Goal: Information Seeking & Learning: Learn about a topic

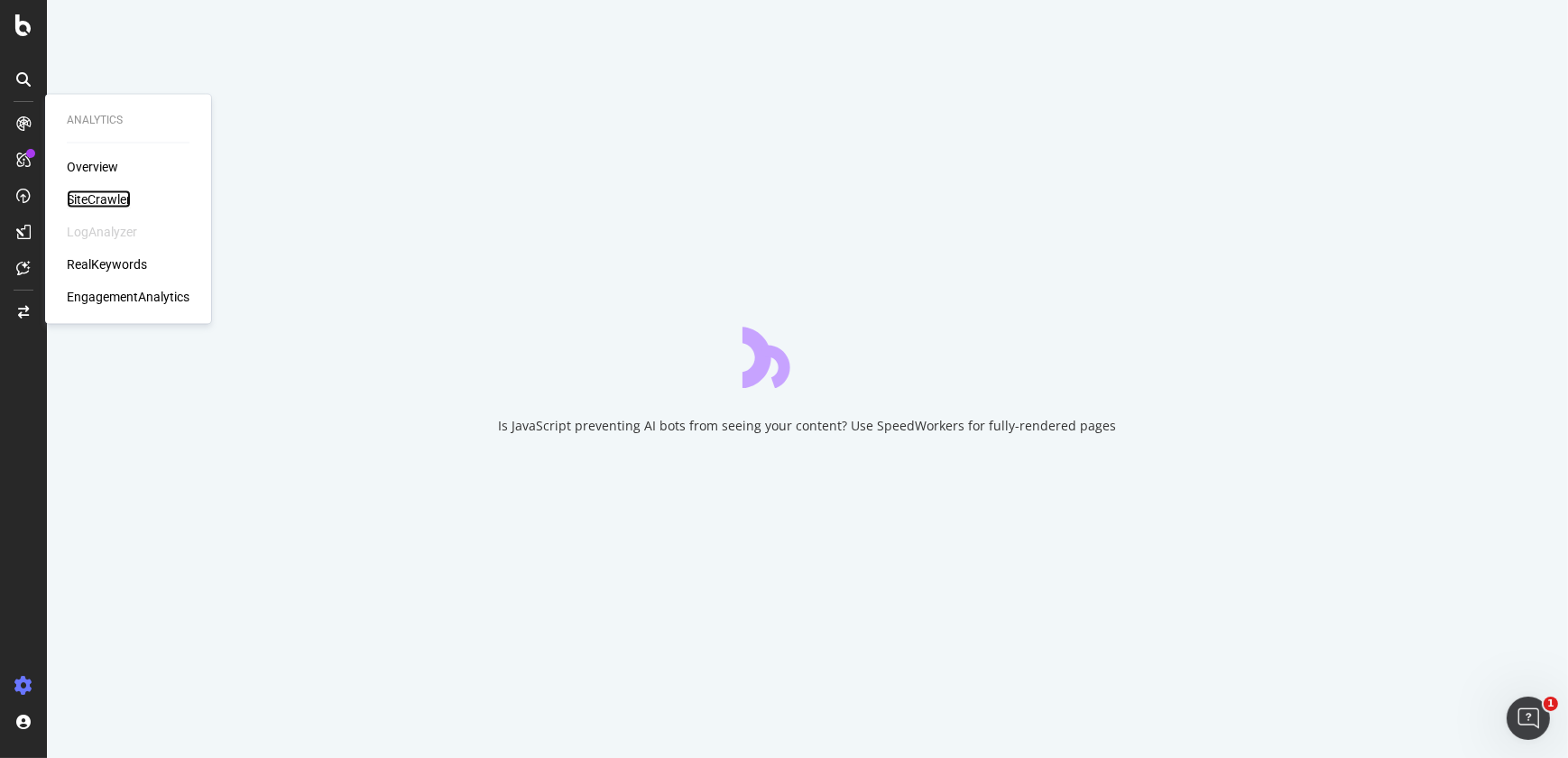
click at [103, 198] on div "SiteCrawler" at bounding box center [99, 199] width 64 height 18
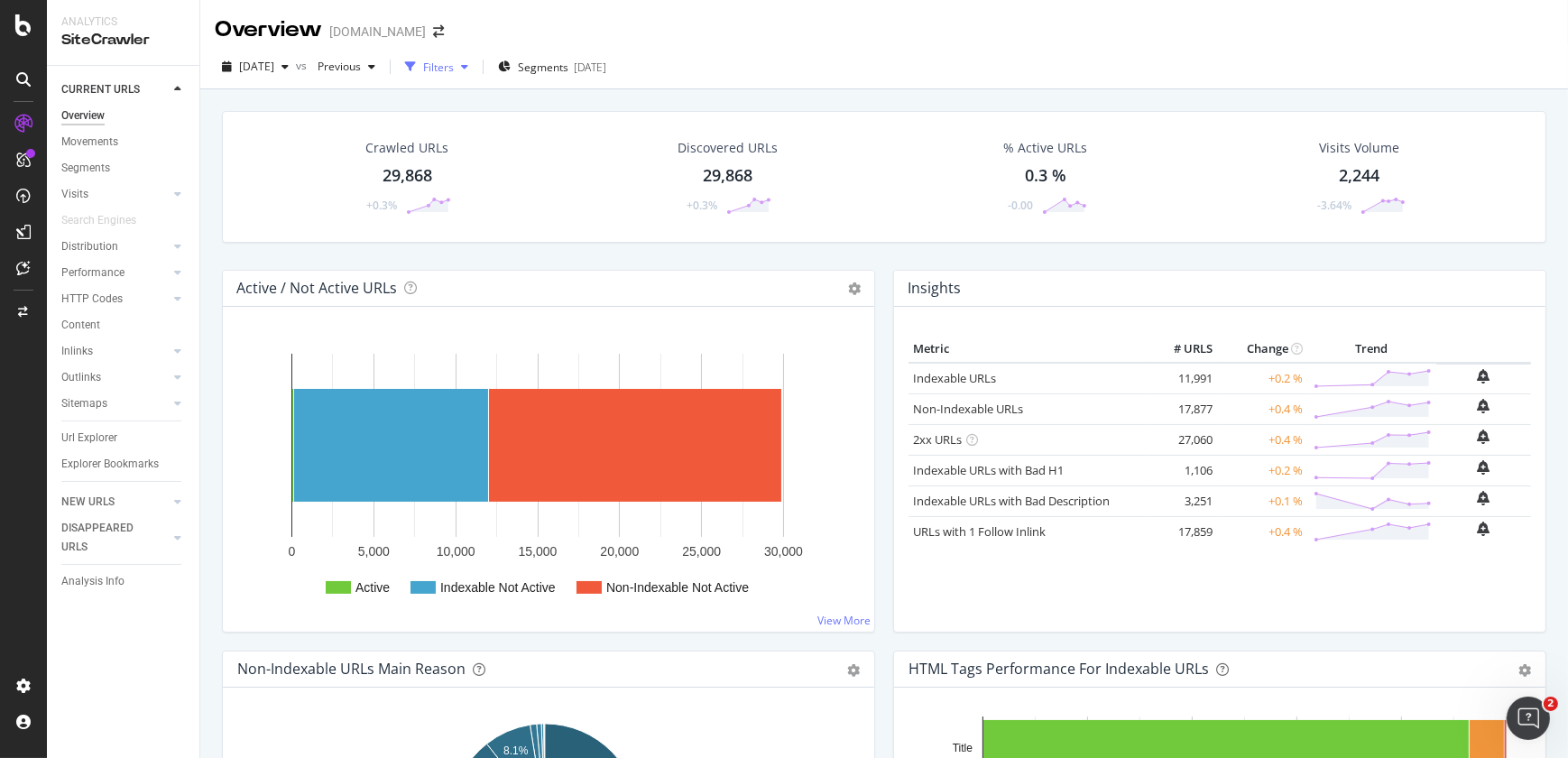
click at [454, 66] on div "Filters" at bounding box center [438, 67] width 31 height 15
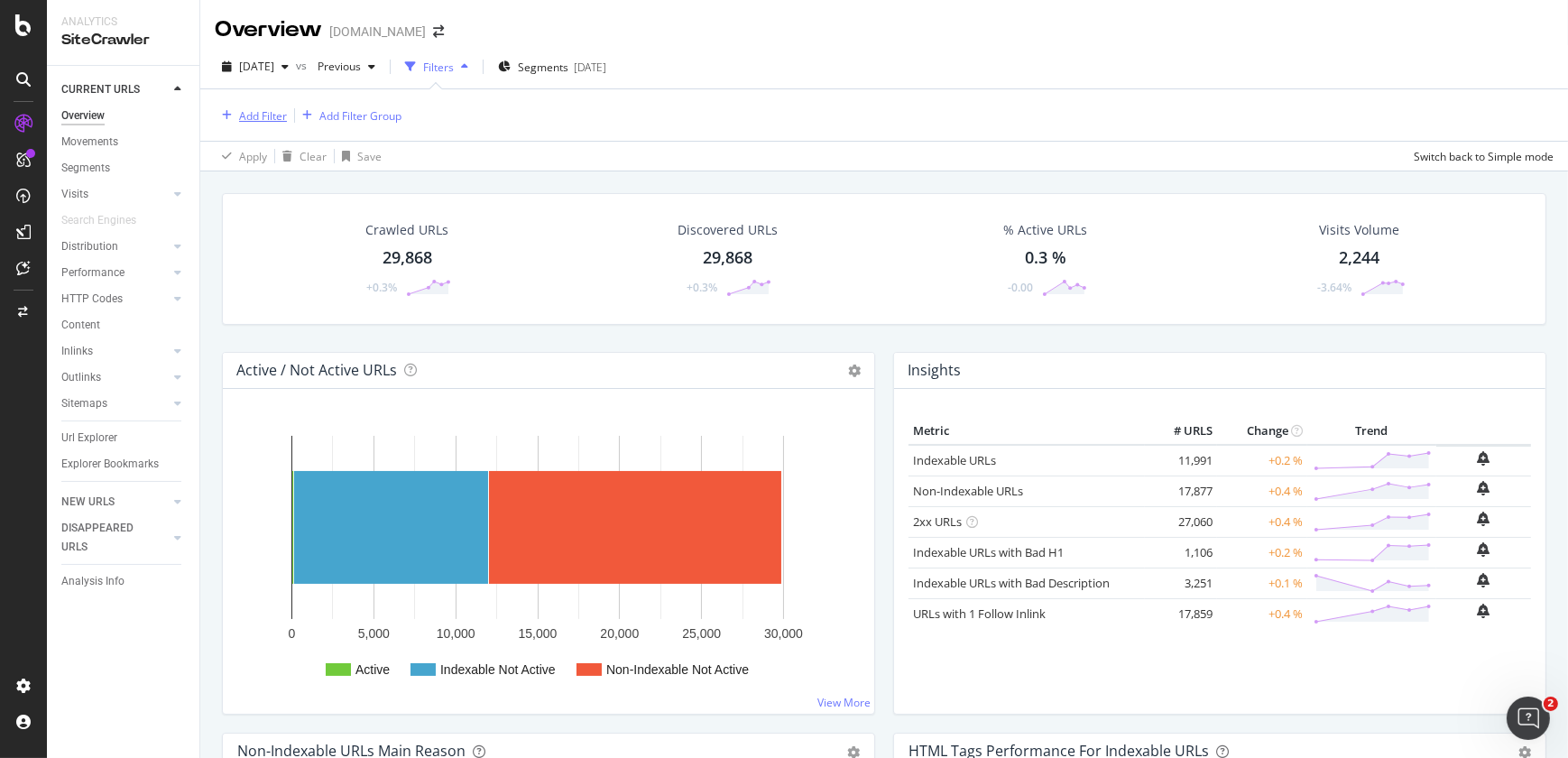
click at [256, 109] on div "Add Filter" at bounding box center [263, 116] width 48 height 15
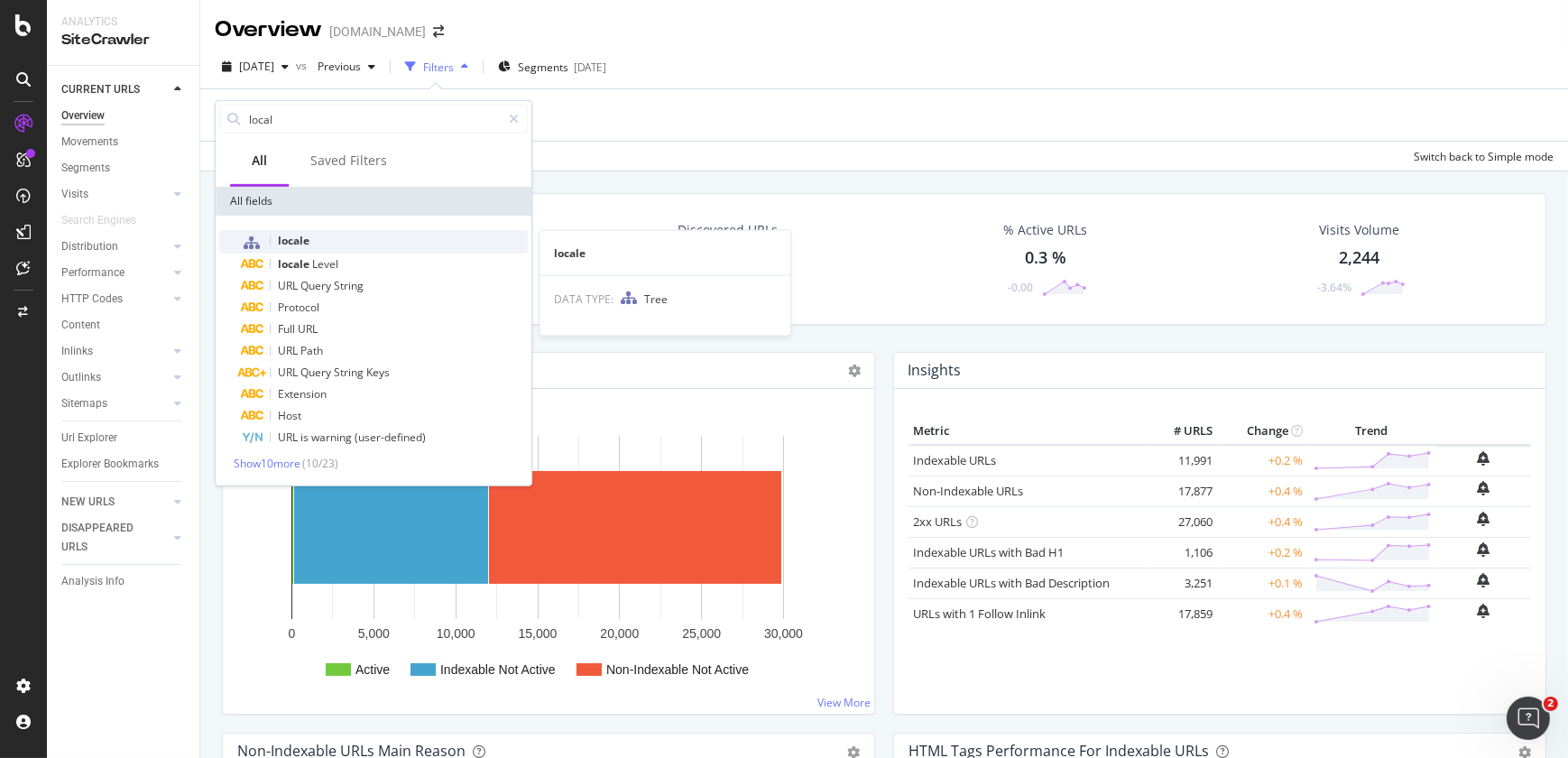
type input "local"
click at [299, 238] on span "locale" at bounding box center [294, 239] width 32 height 15
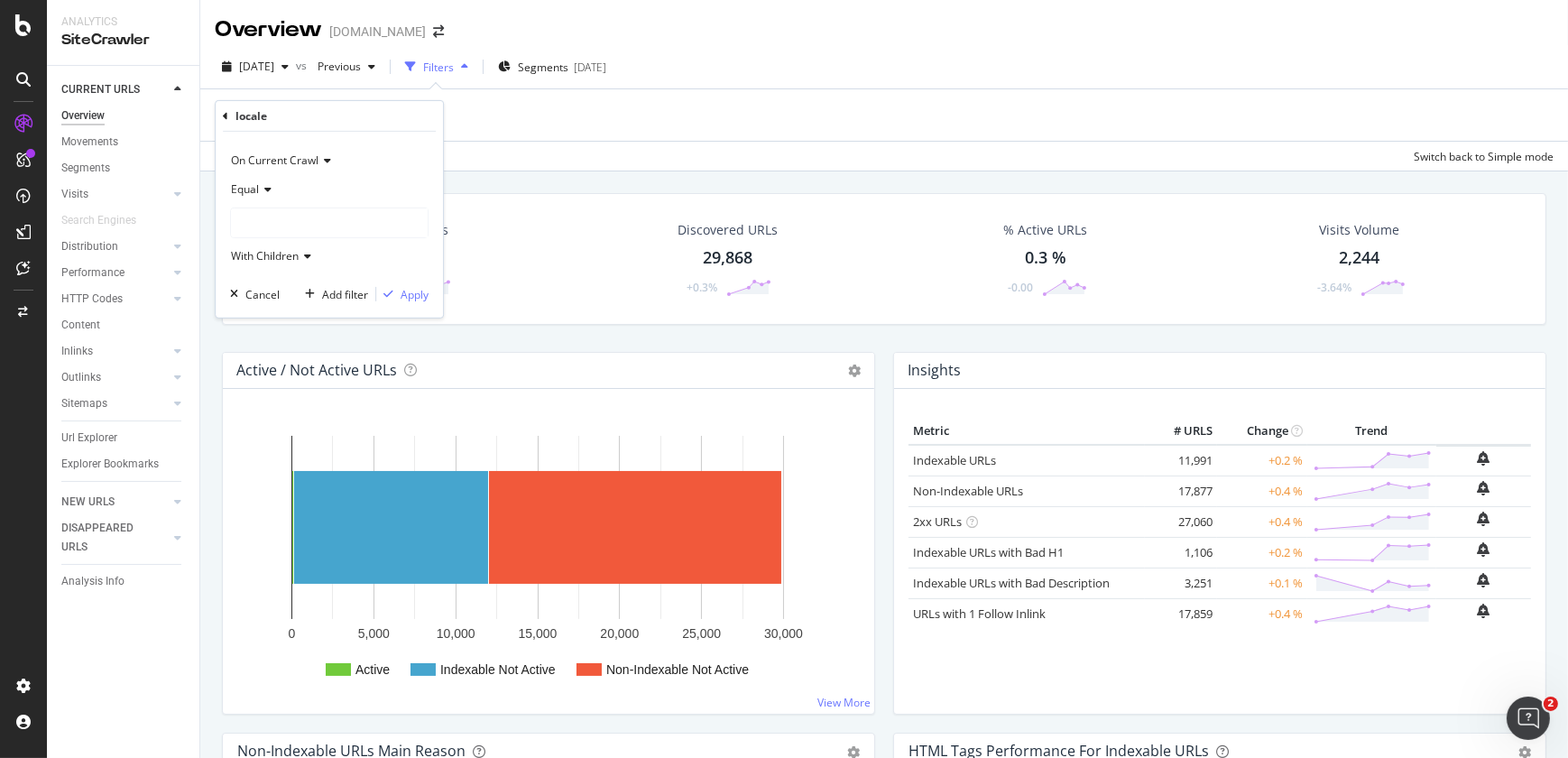
click at [292, 220] on div at bounding box center [329, 222] width 196 height 29
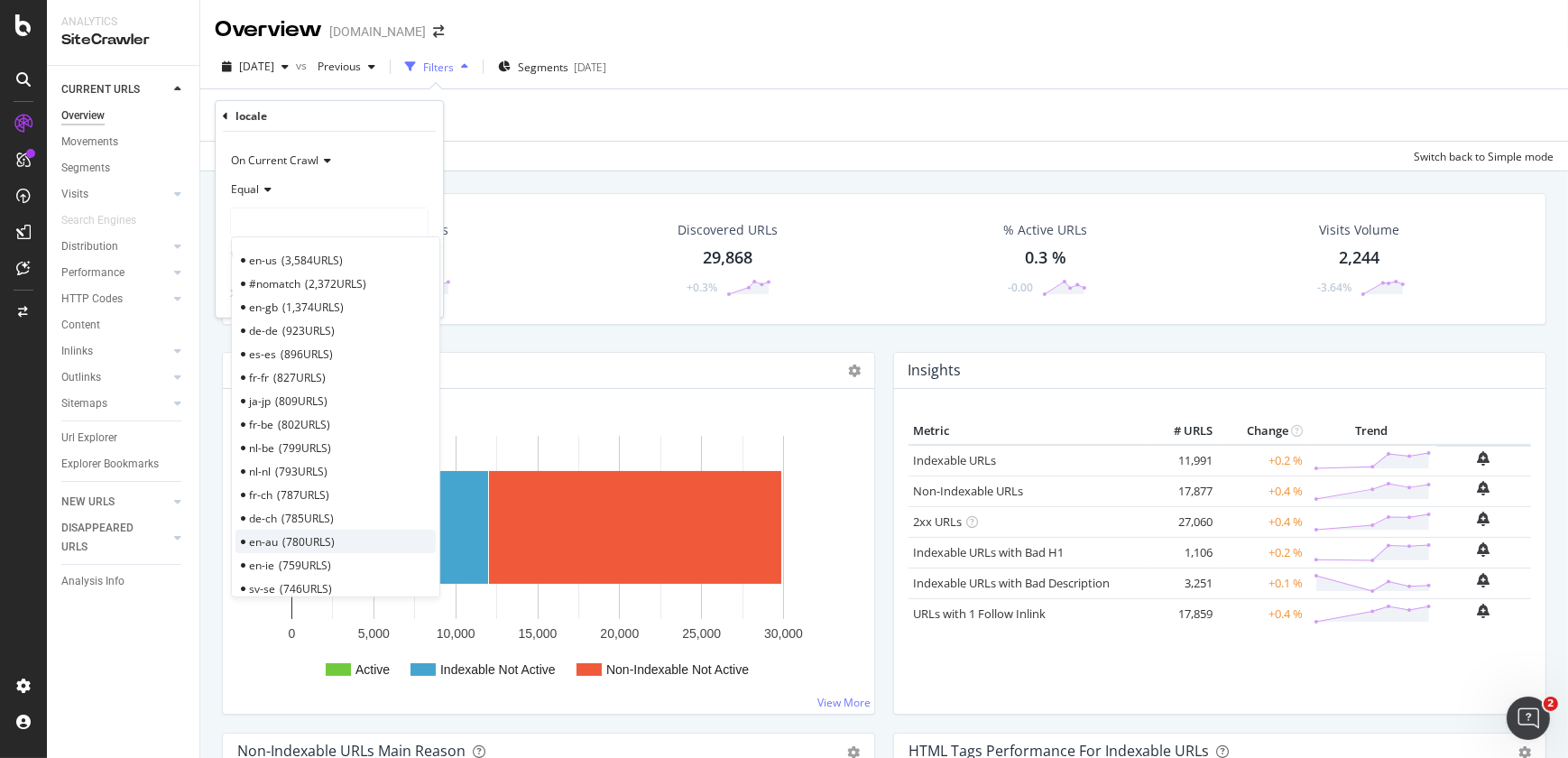
click at [279, 544] on div "en-au 780 URLS" at bounding box center [335, 542] width 200 height 24
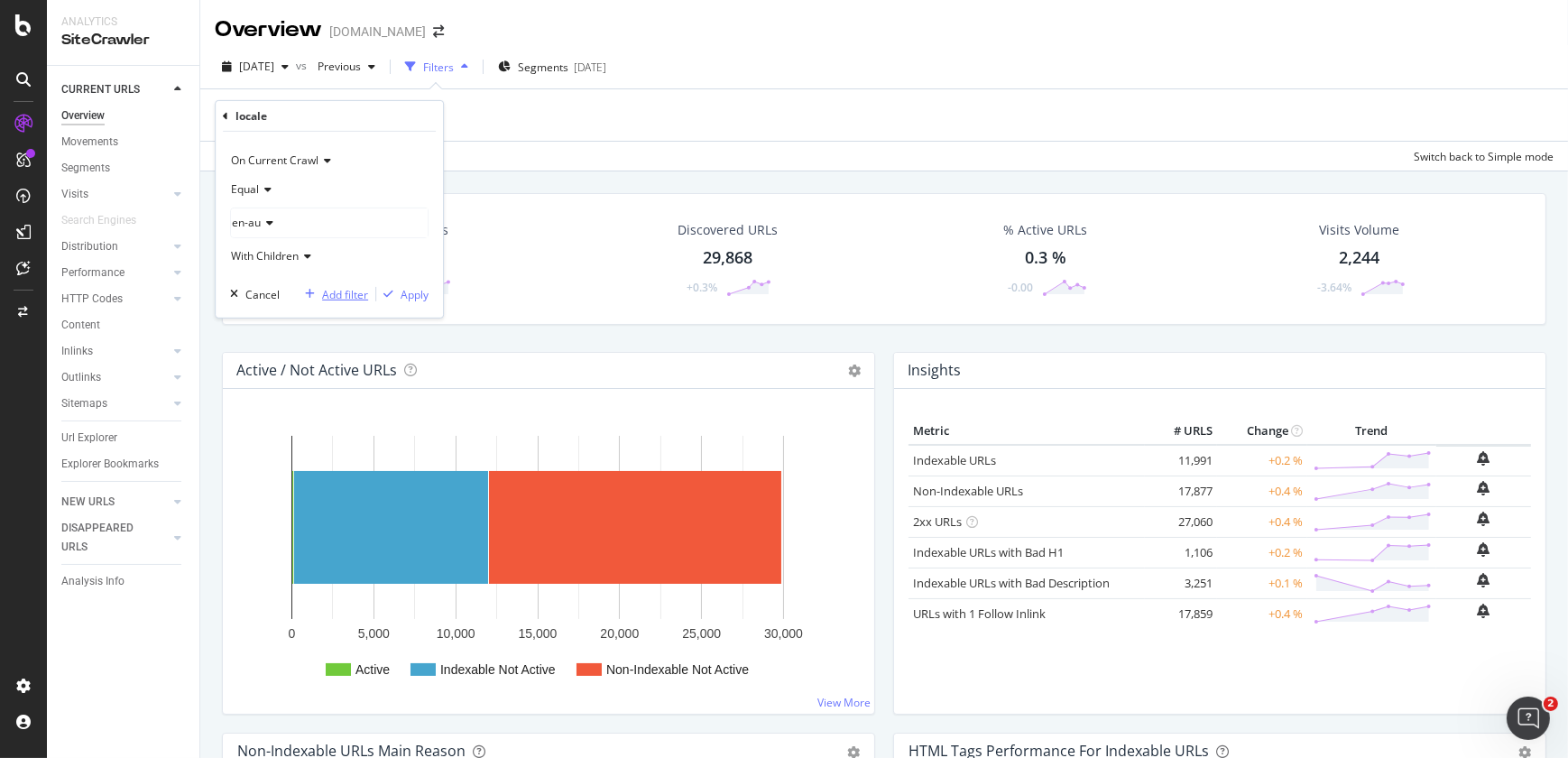
click at [350, 292] on div "Add filter" at bounding box center [345, 293] width 46 height 15
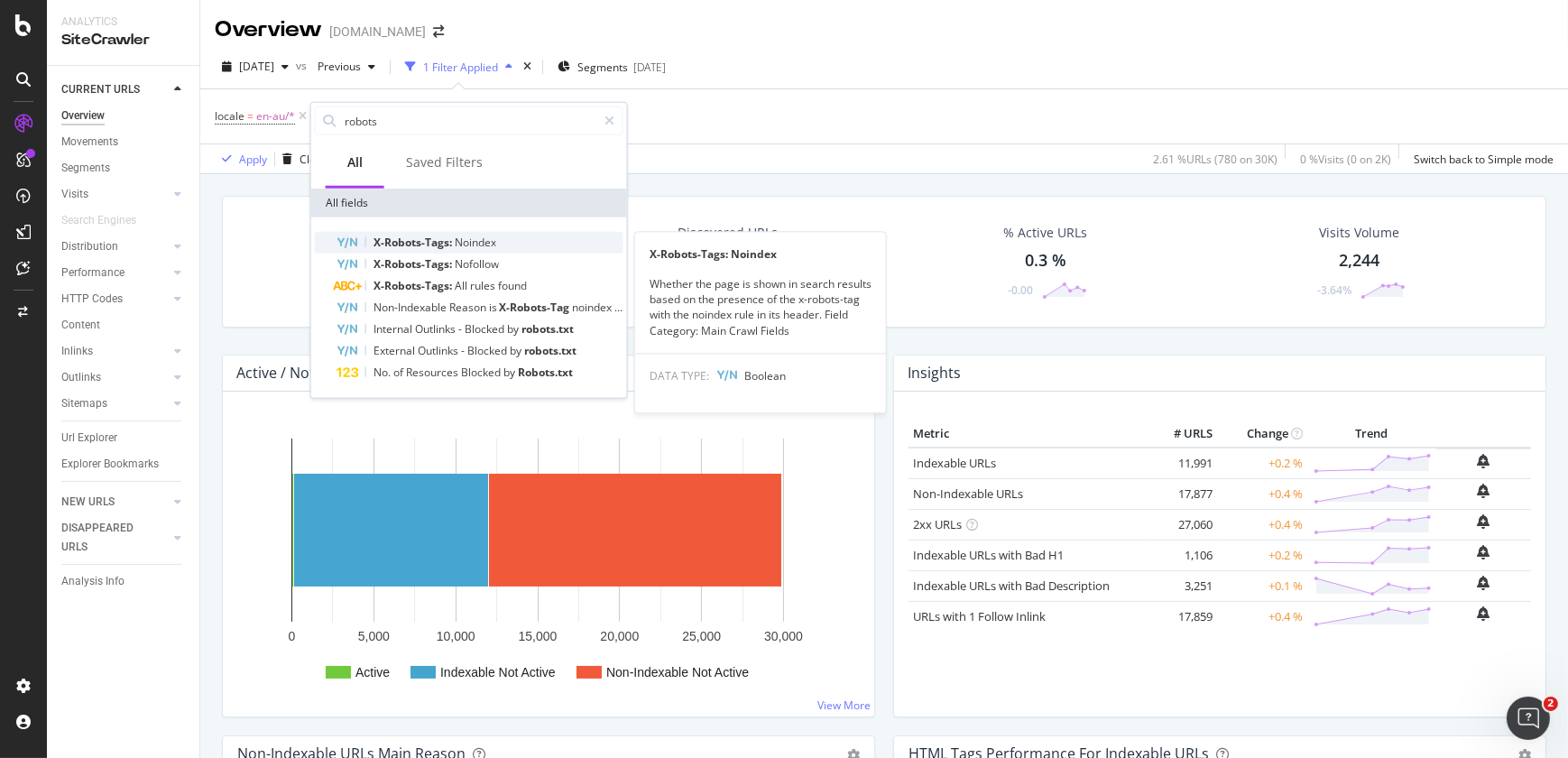
type input "robots"
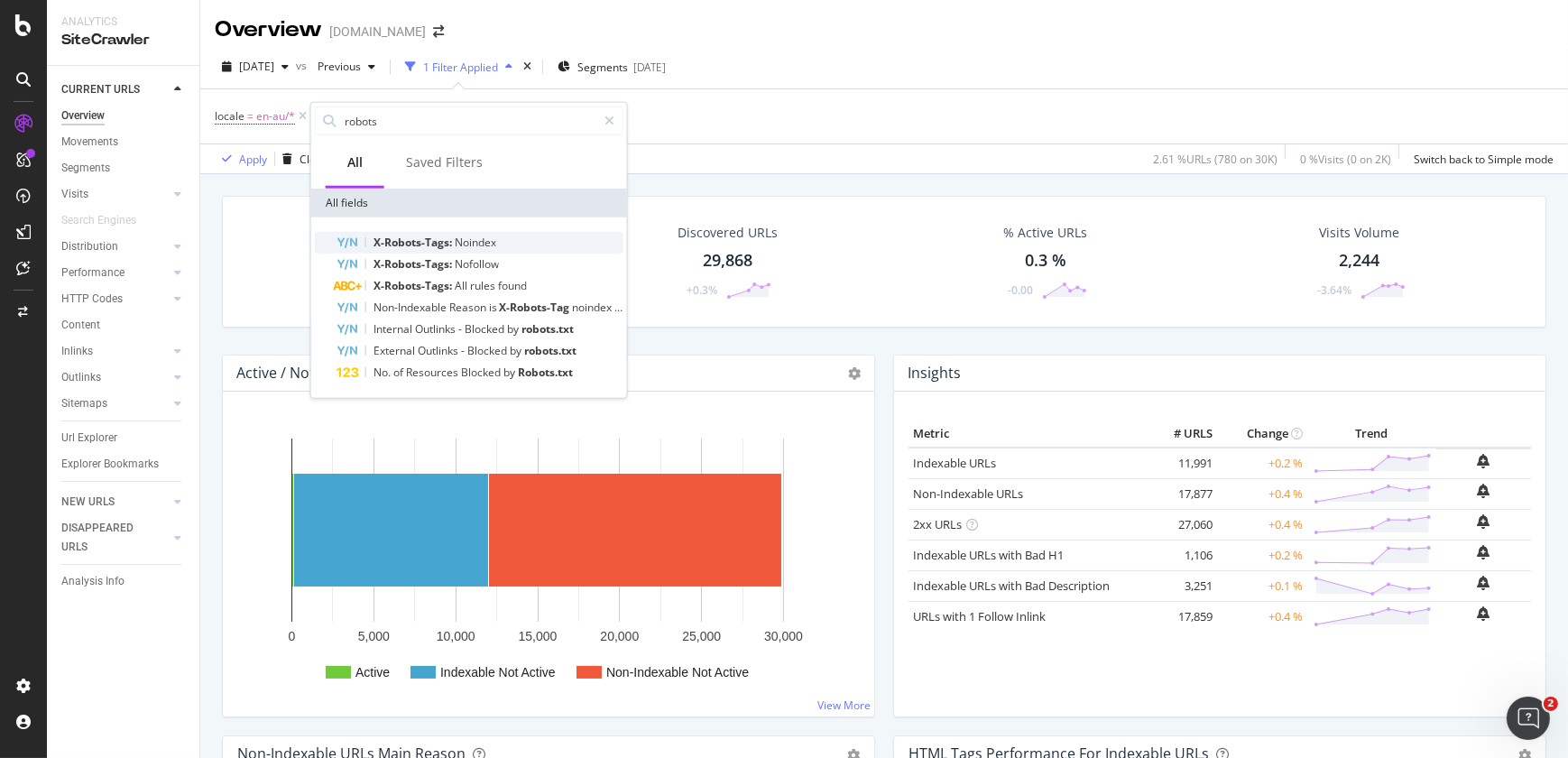
click at [436, 238] on span "X-Robots-Tags:" at bounding box center [413, 241] width 81 height 15
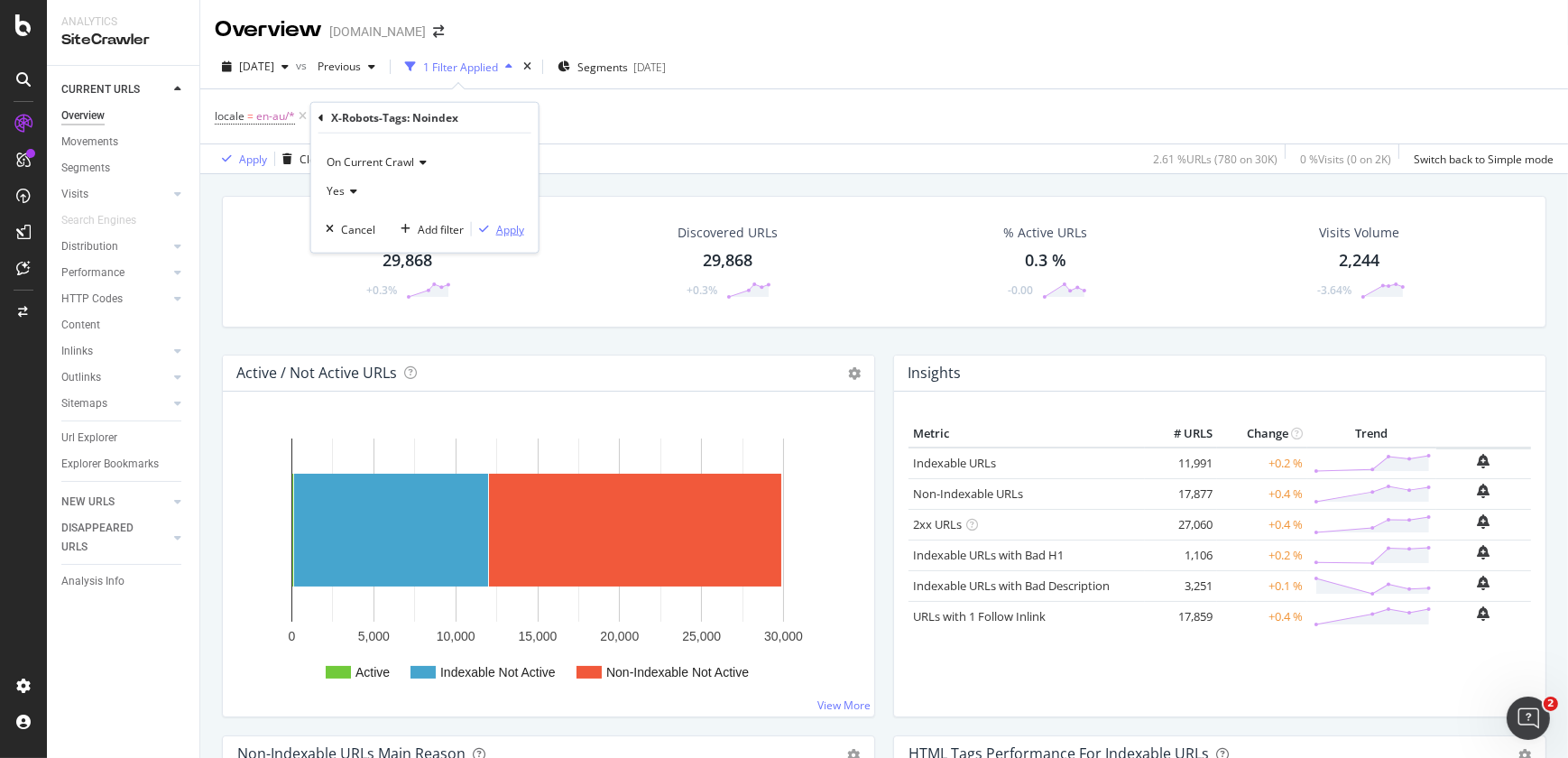
click at [503, 229] on div "Apply" at bounding box center [510, 228] width 28 height 15
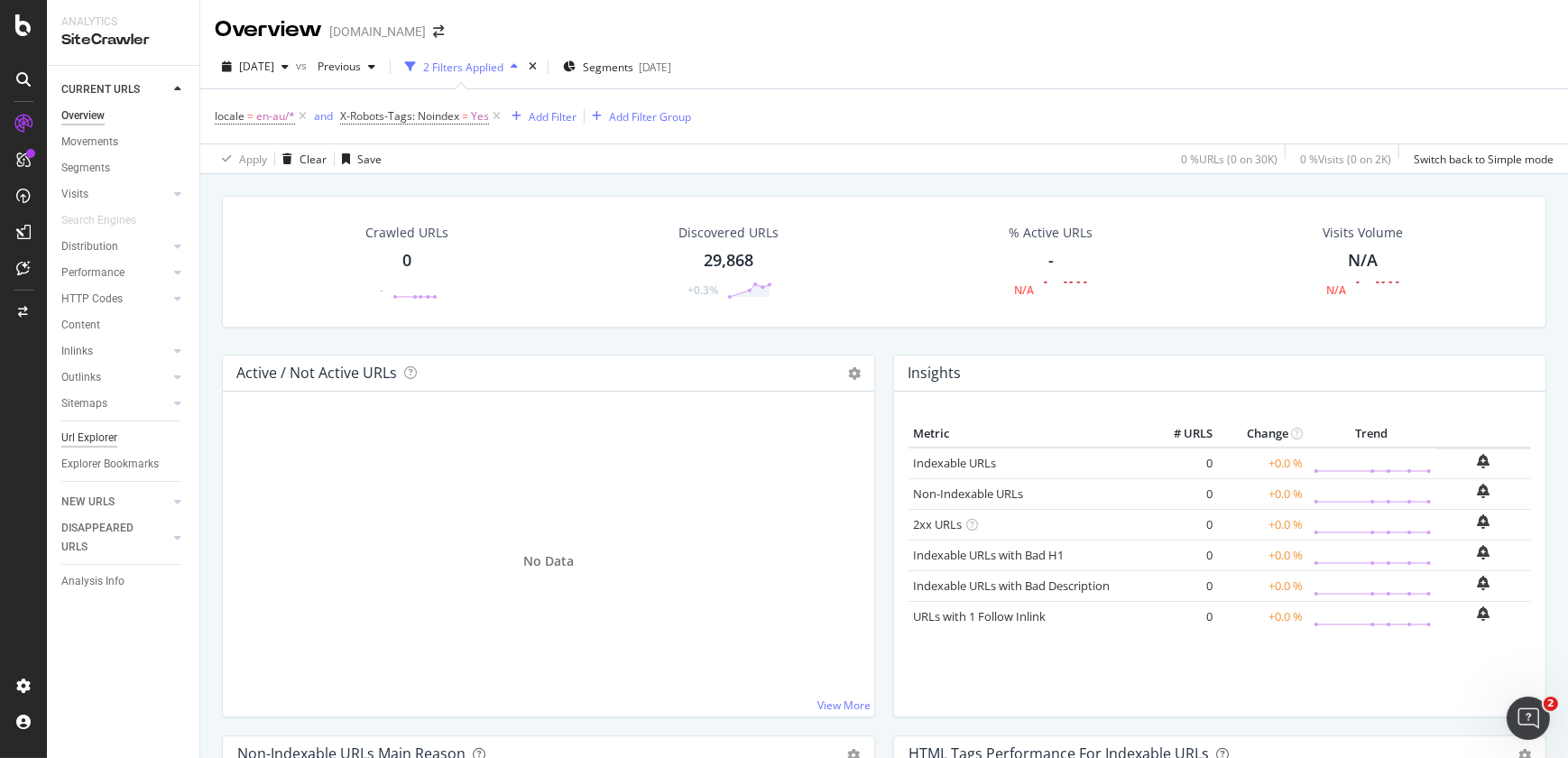
click at [107, 437] on div "Url Explorer" at bounding box center [90, 438] width 56 height 19
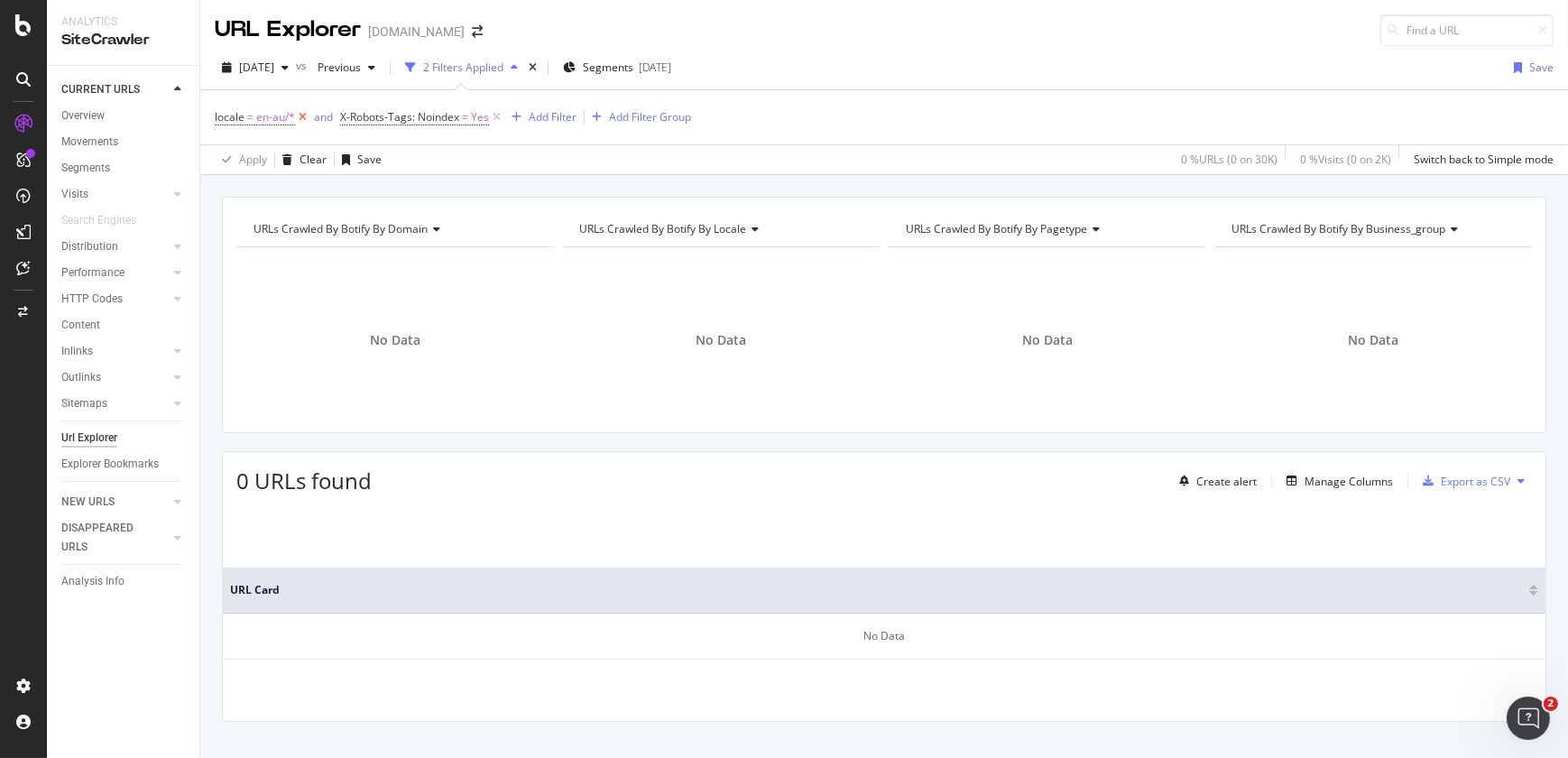
click at [303, 116] on icon at bounding box center [302, 118] width 15 height 18
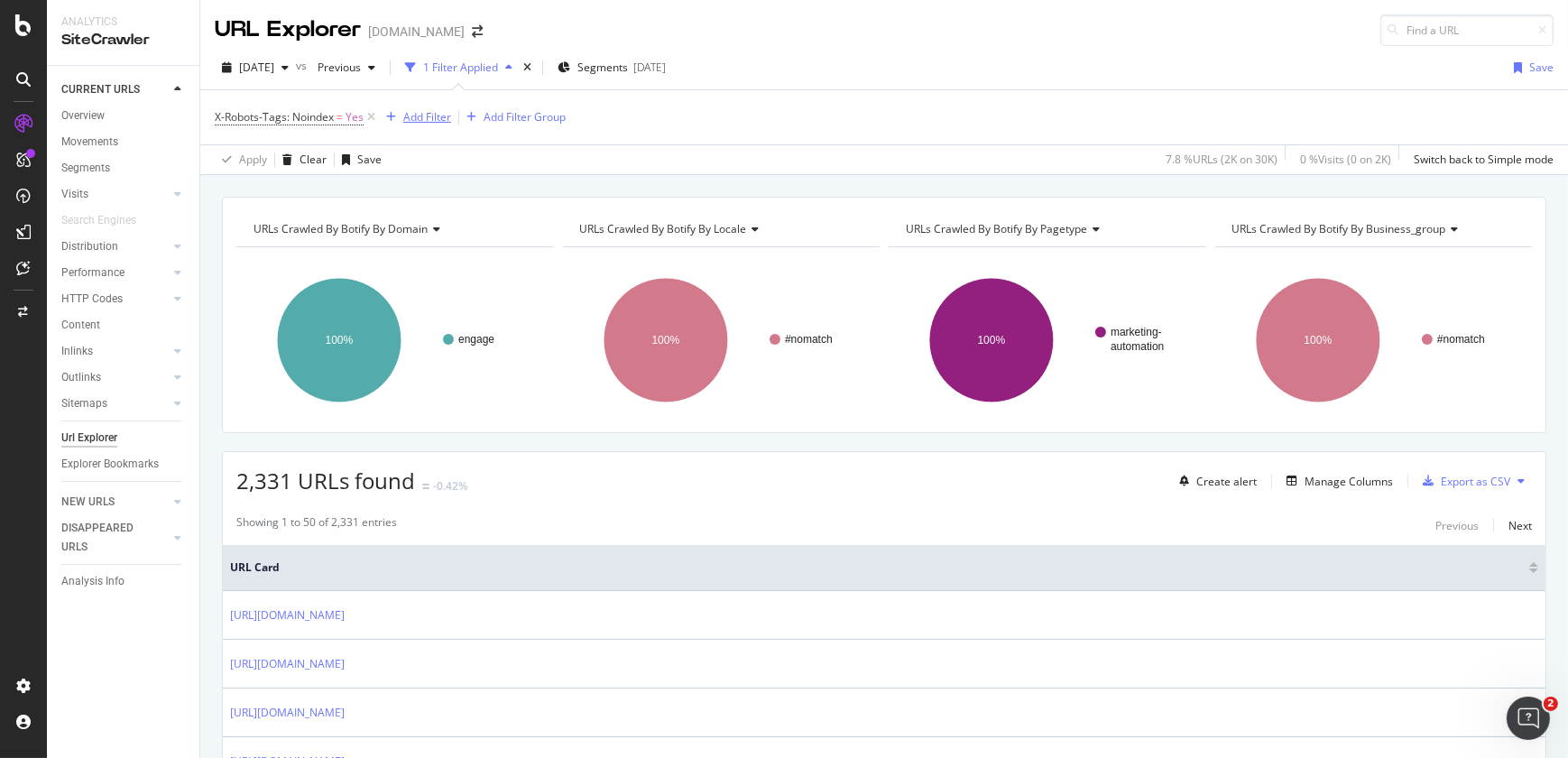
click at [417, 118] on div "Add Filter" at bounding box center [427, 116] width 48 height 15
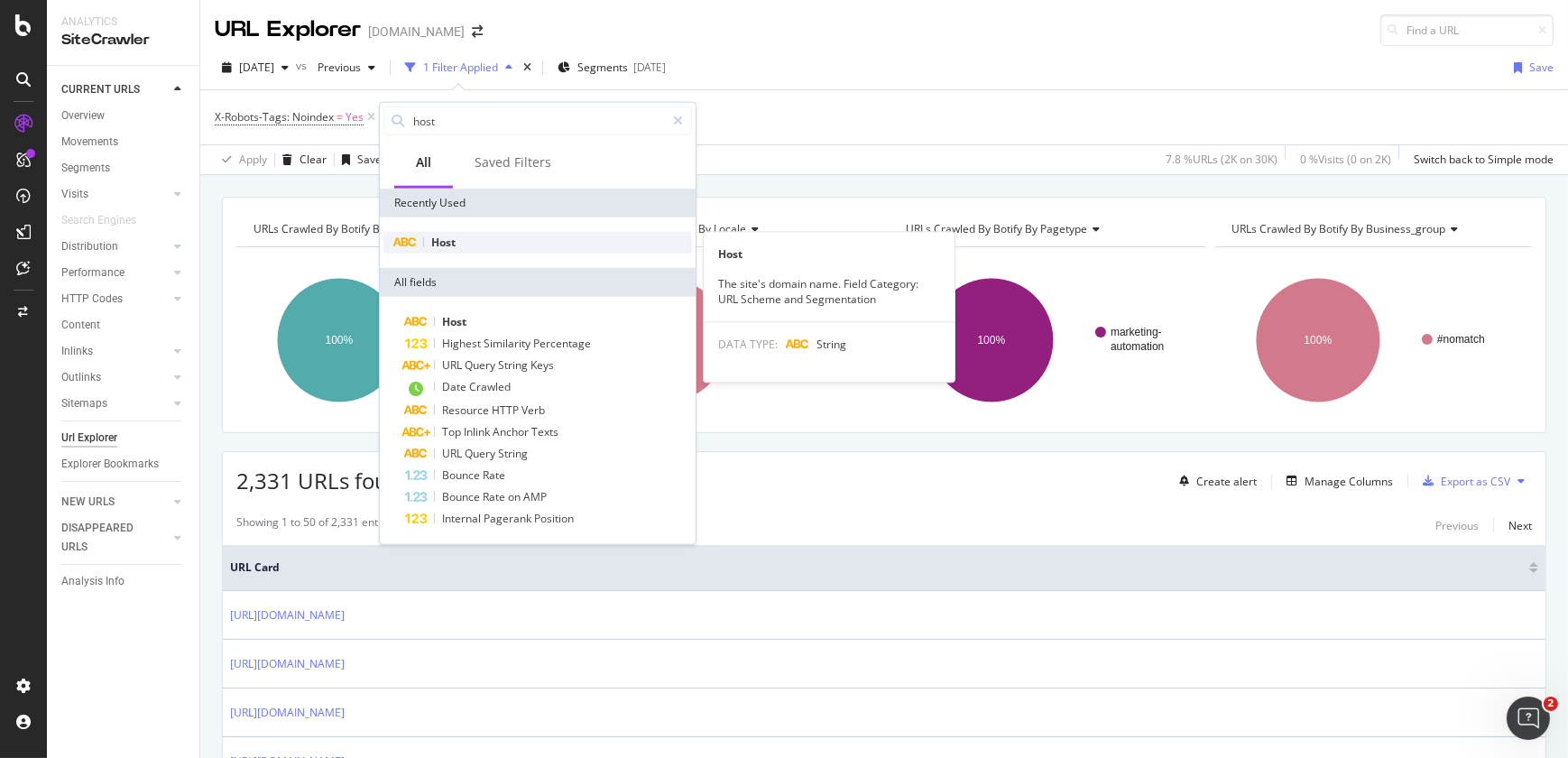
type input "host"
click at [460, 240] on div "Host" at bounding box center [537, 242] width 308 height 22
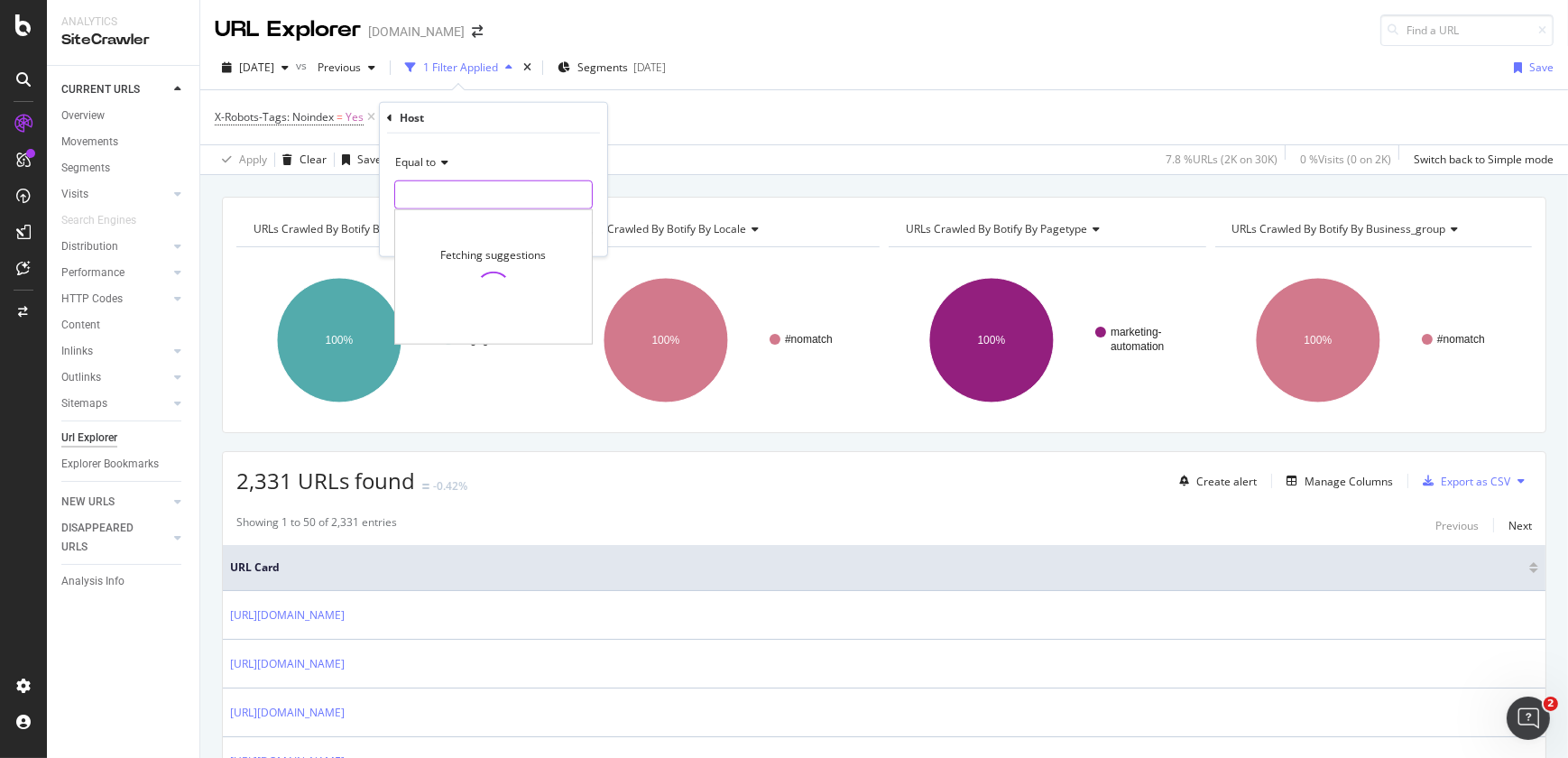
click at [456, 202] on input "text" at bounding box center [493, 194] width 196 height 29
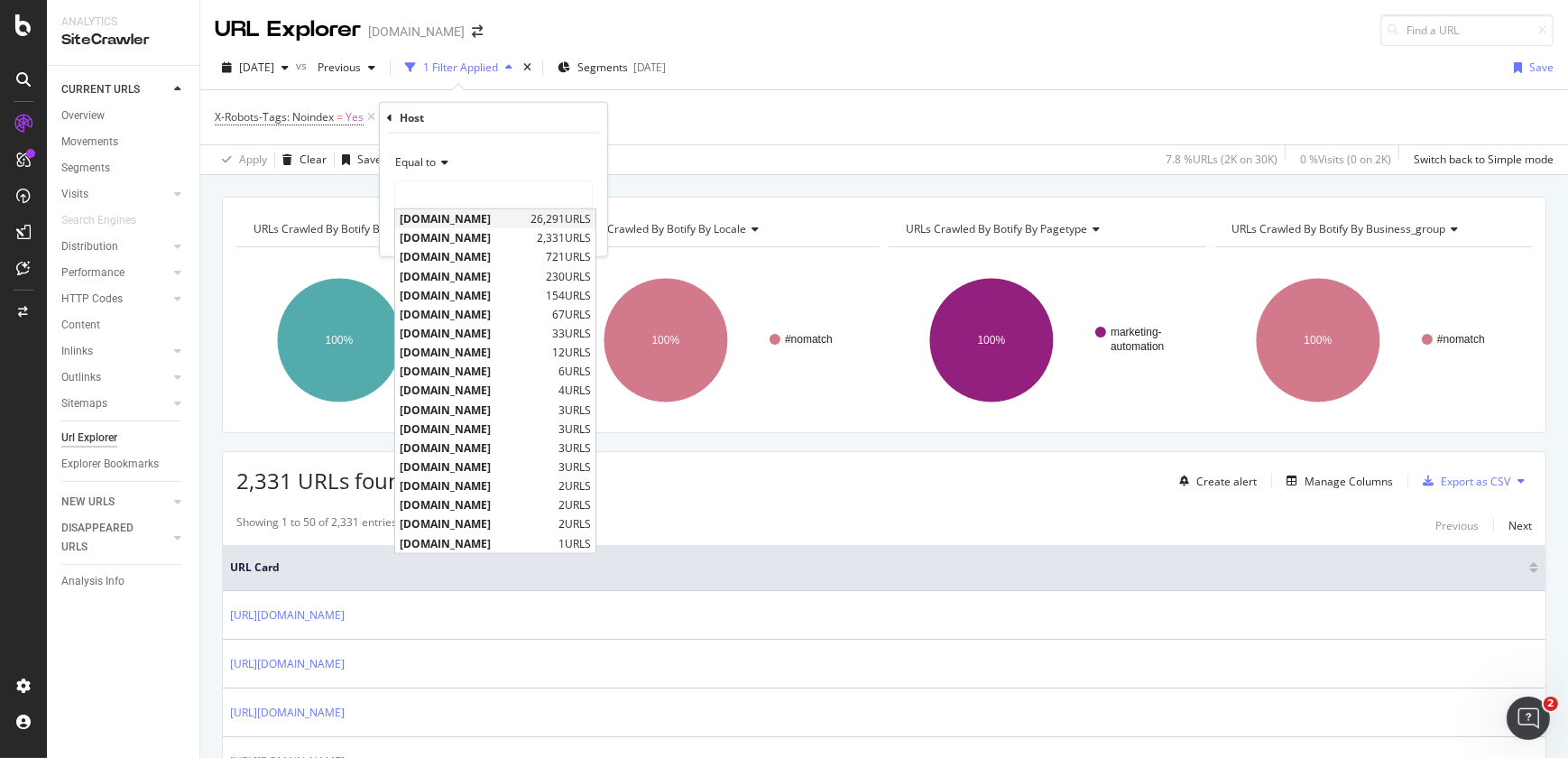
click at [461, 213] on span "[DOMAIN_NAME]" at bounding box center [463, 218] width 127 height 15
type input "[DOMAIN_NAME]"
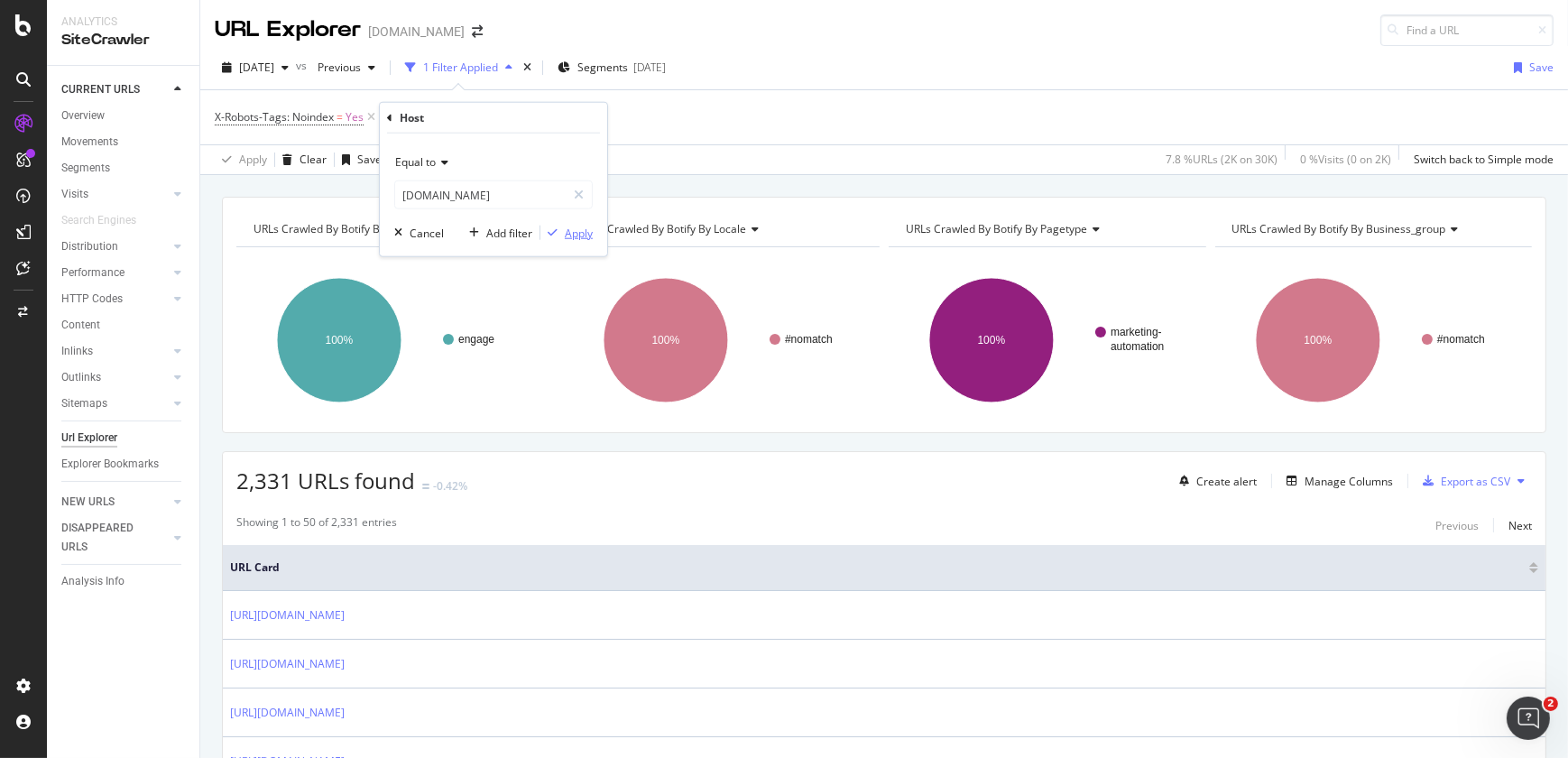
click at [578, 230] on div "Apply" at bounding box center [579, 231] width 28 height 15
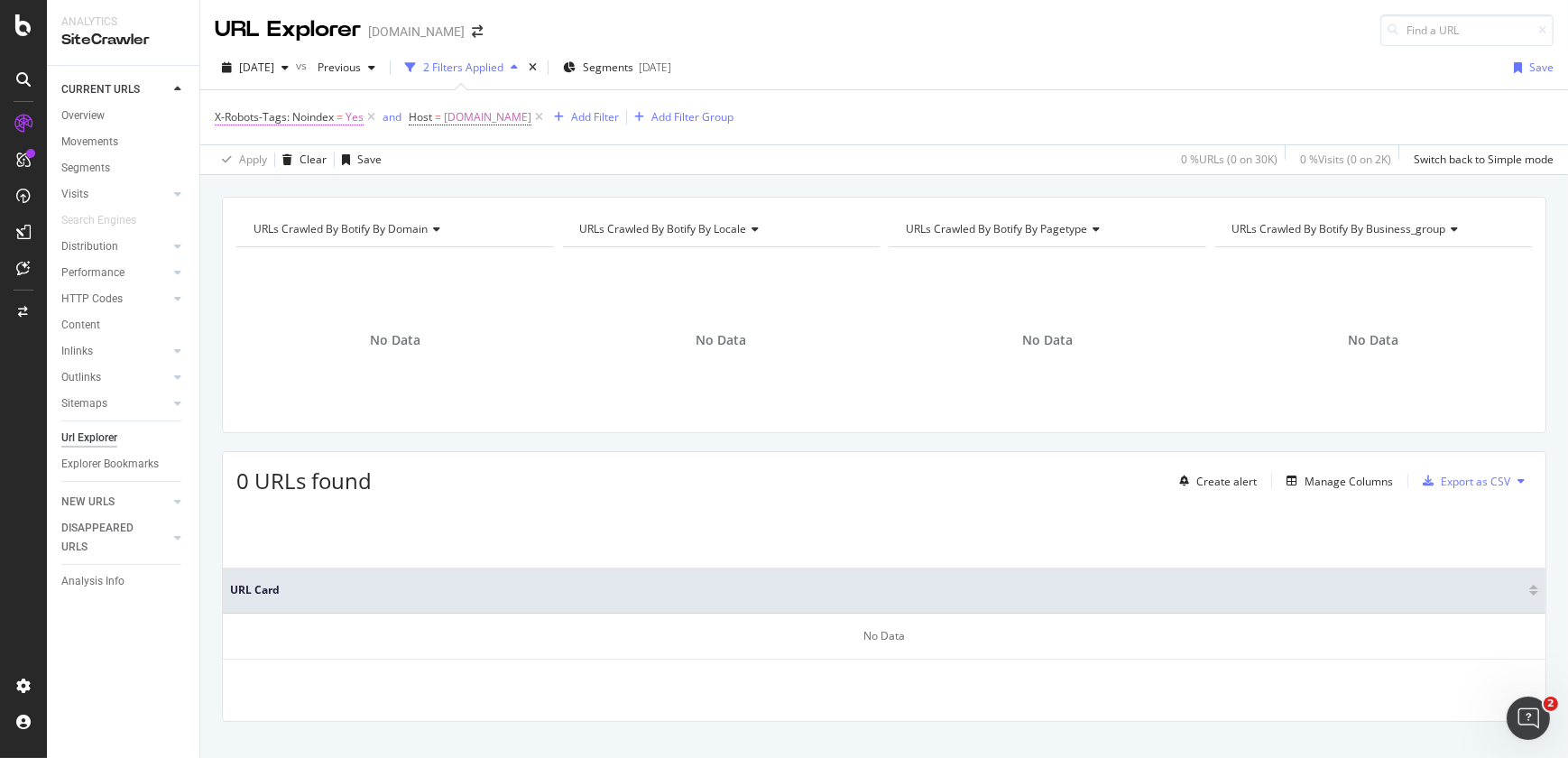
click at [350, 115] on span "Yes" at bounding box center [354, 117] width 18 height 25
click at [330, 189] on div "Yes" at bounding box center [329, 188] width 198 height 29
click at [472, 147] on div "Apply Clear Save 0 % URLs ( 0 on 30K ) 0 % Visits ( 0 on 2K ) Switch back to Si…" at bounding box center [884, 160] width 1368 height 30
click at [371, 118] on icon at bounding box center [370, 118] width 15 height 18
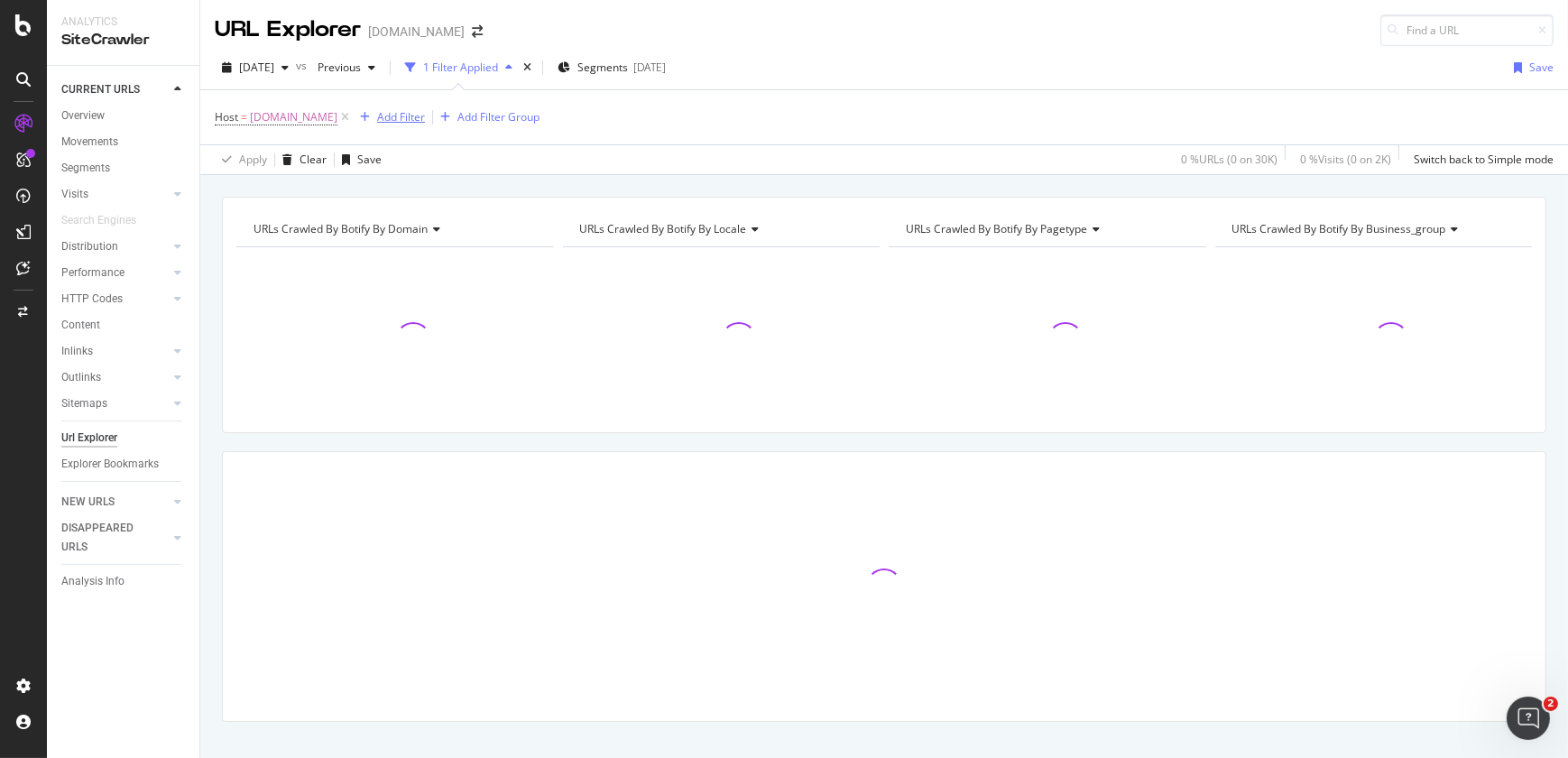
click at [421, 123] on div "Add Filter" at bounding box center [401, 116] width 48 height 15
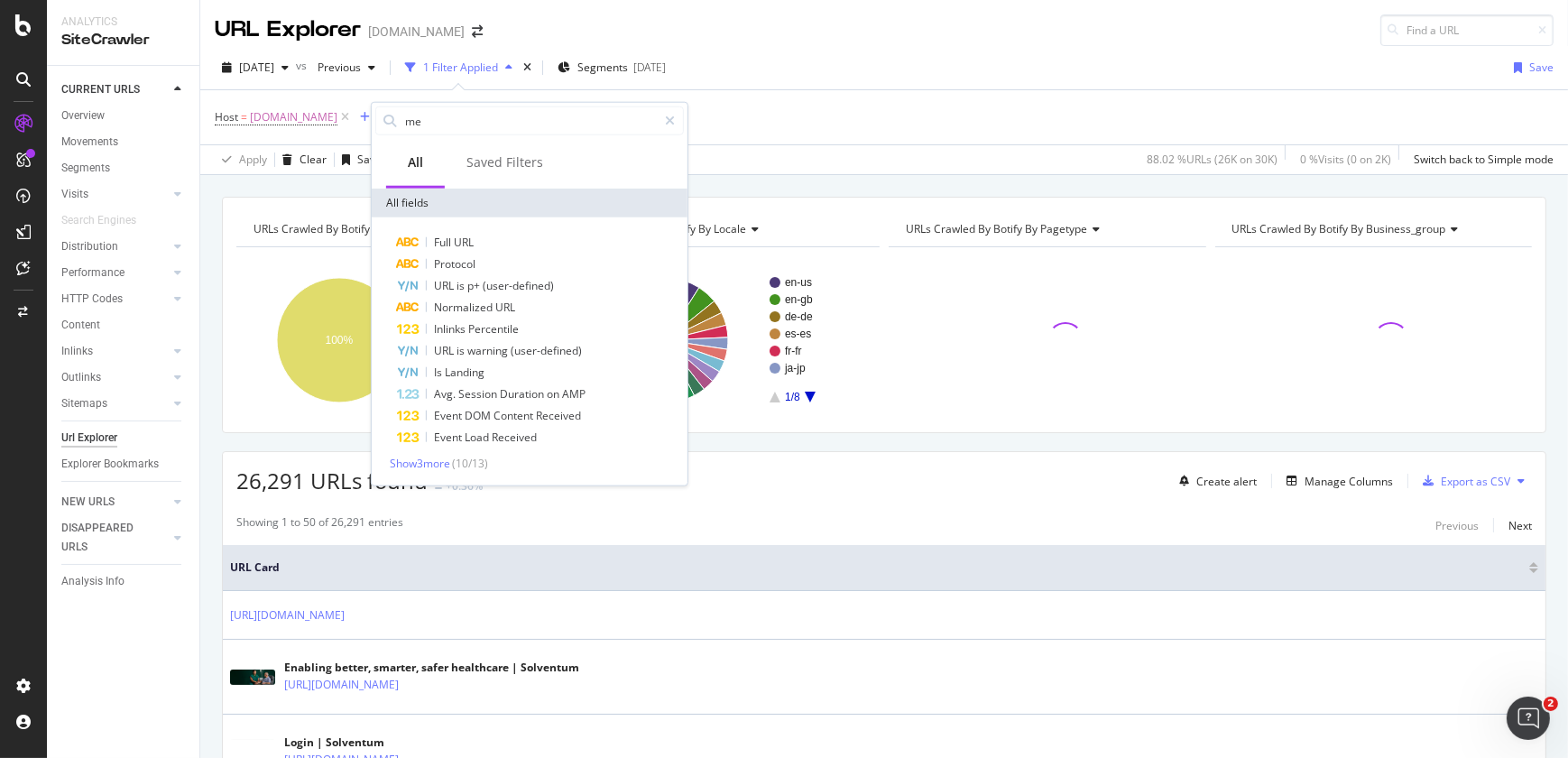
type input "m"
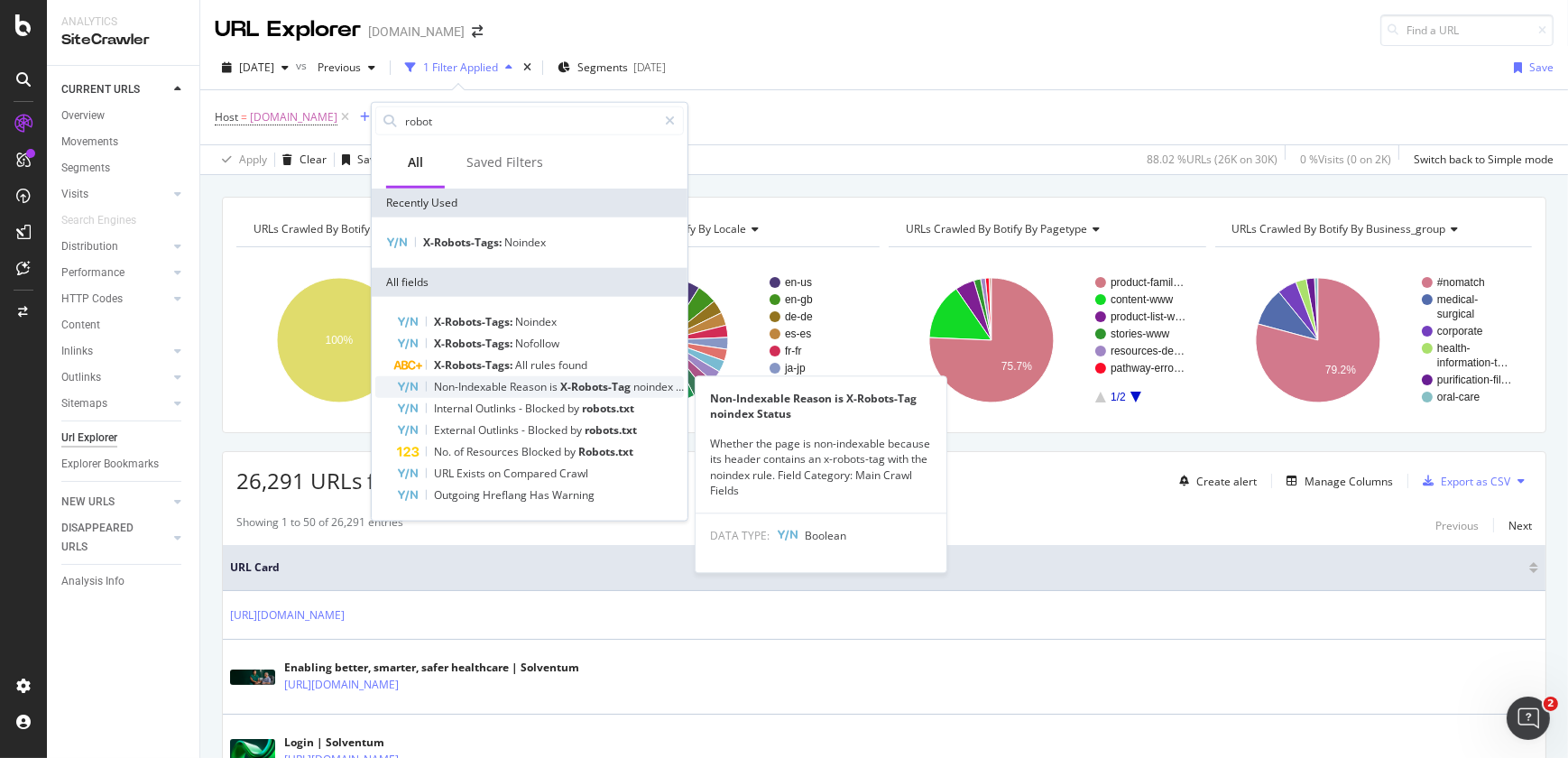
type input "robot"
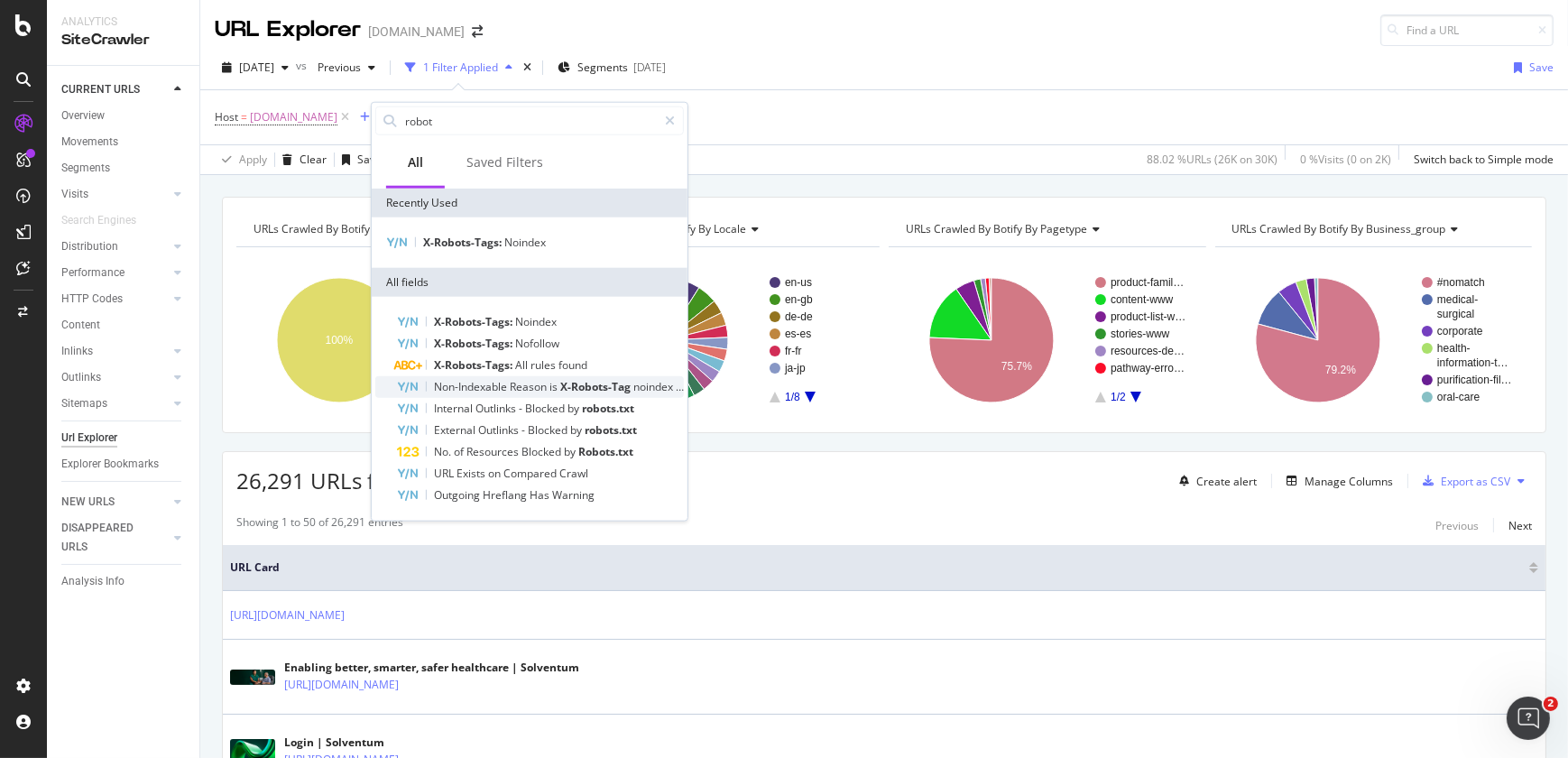
click at [533, 383] on span "Reason" at bounding box center [530, 386] width 40 height 15
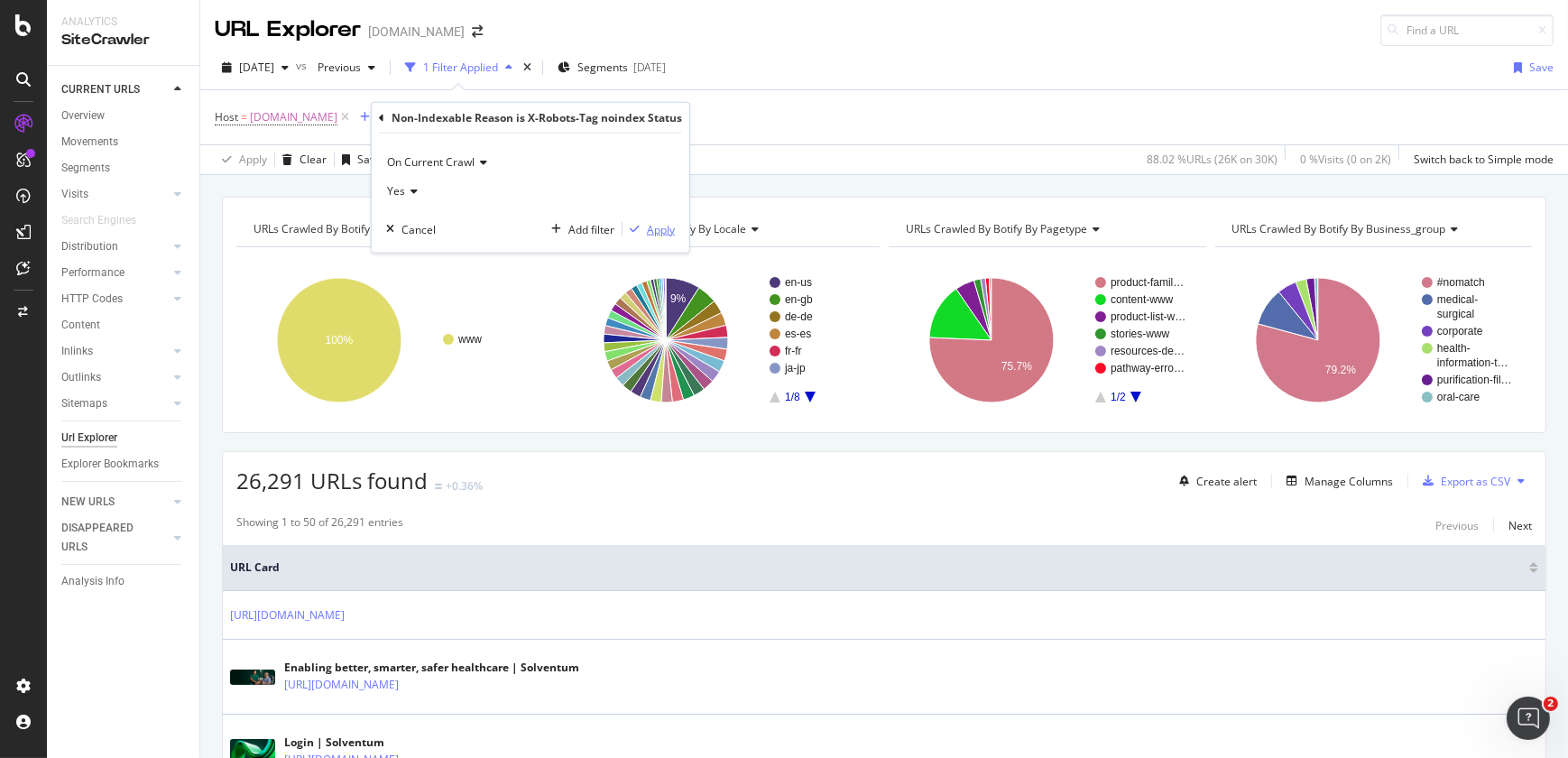
click at [662, 220] on button "Apply" at bounding box center [648, 229] width 52 height 18
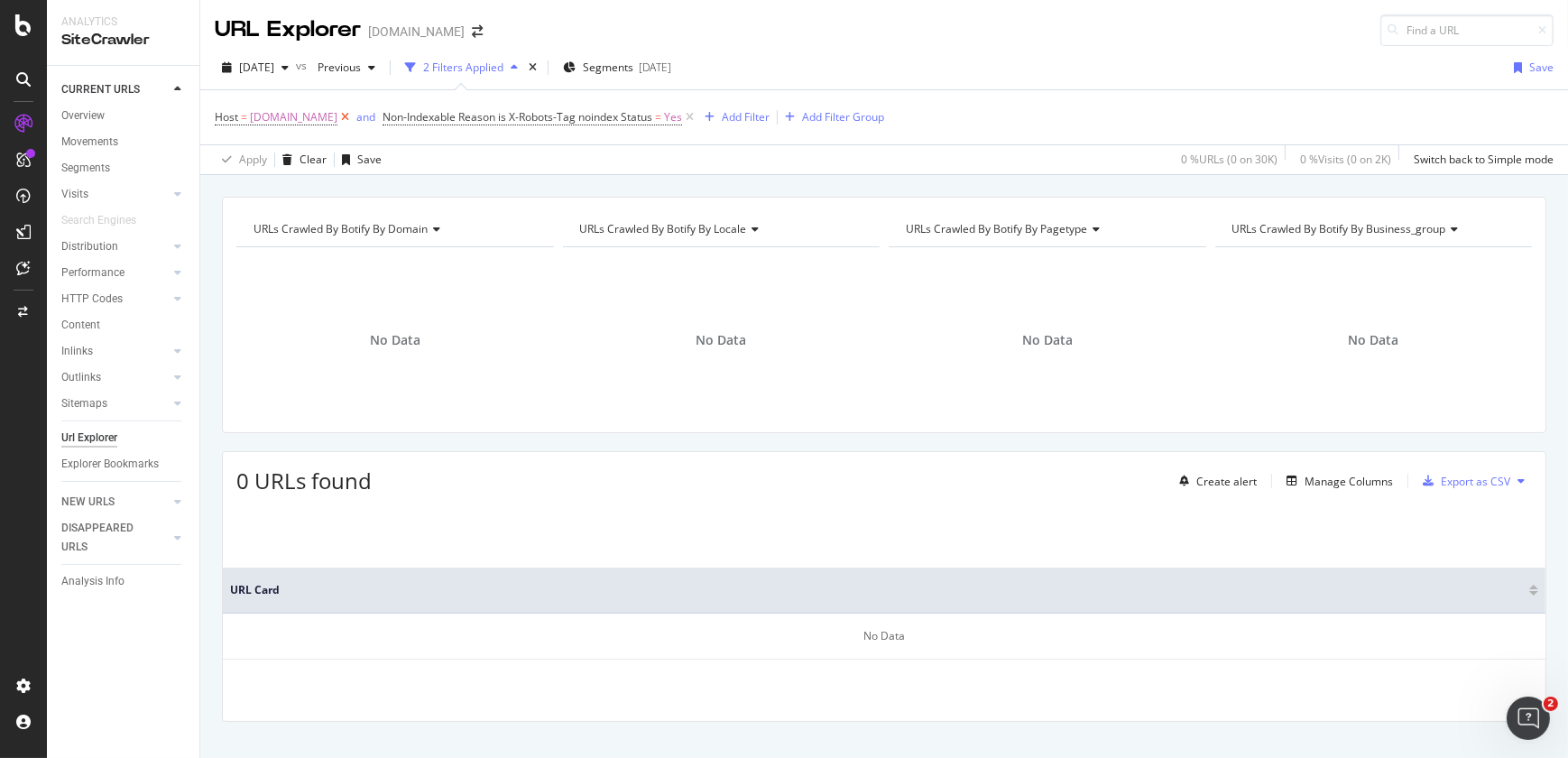
click at [353, 116] on icon at bounding box center [344, 118] width 15 height 18
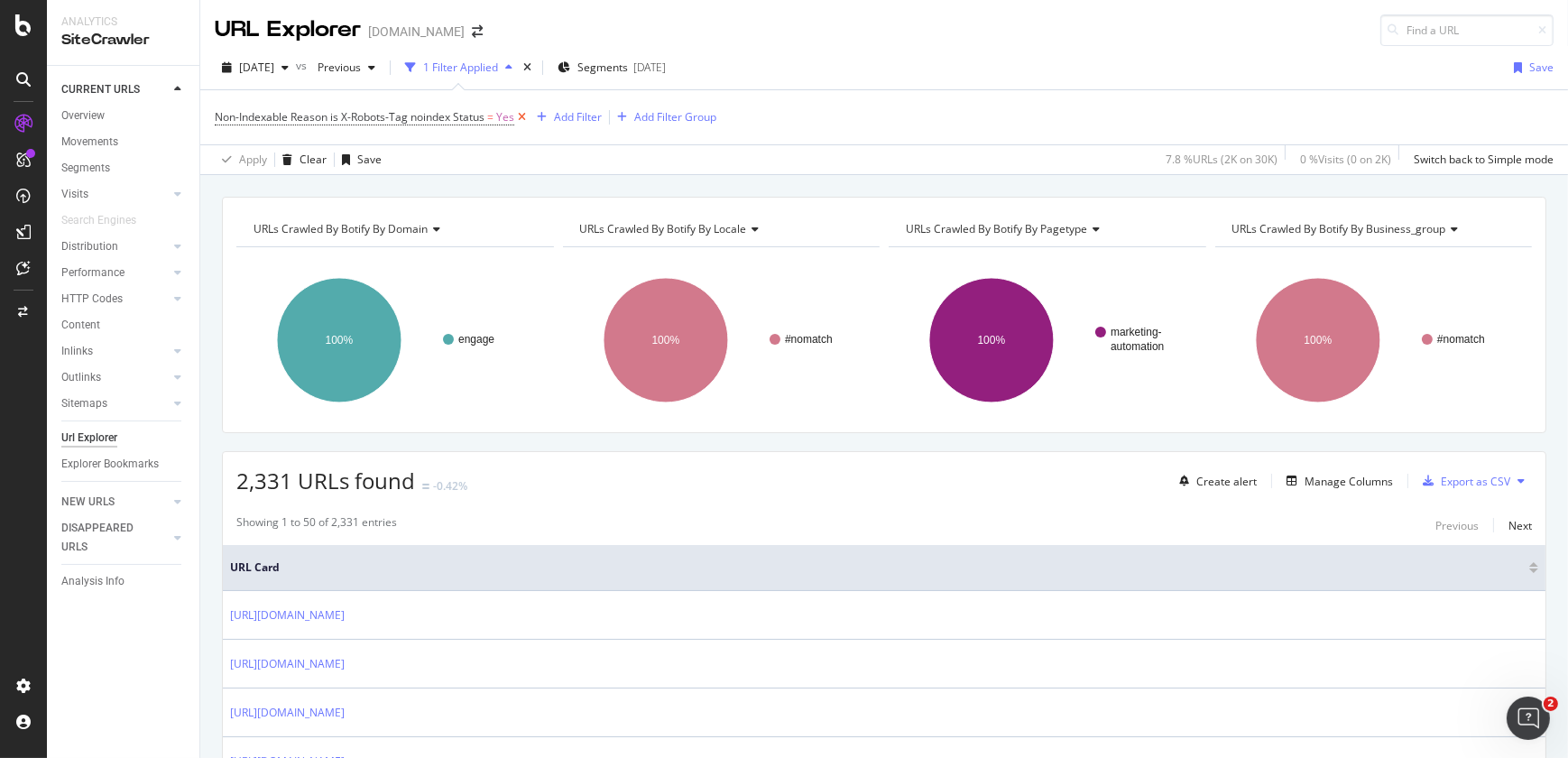
click at [520, 117] on icon at bounding box center [522, 118] width 15 height 18
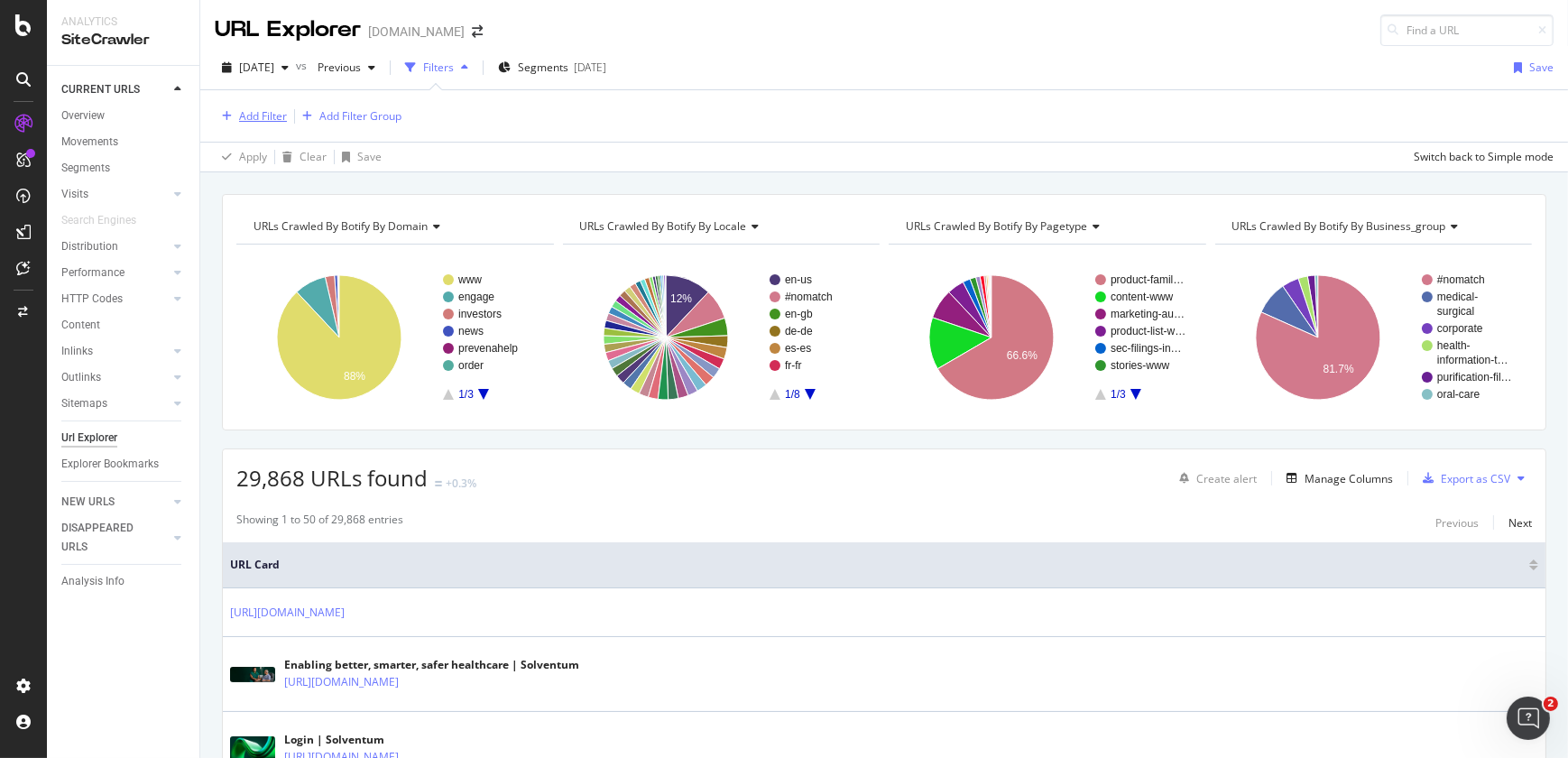
click at [267, 118] on div "Add Filter" at bounding box center [263, 116] width 48 height 15
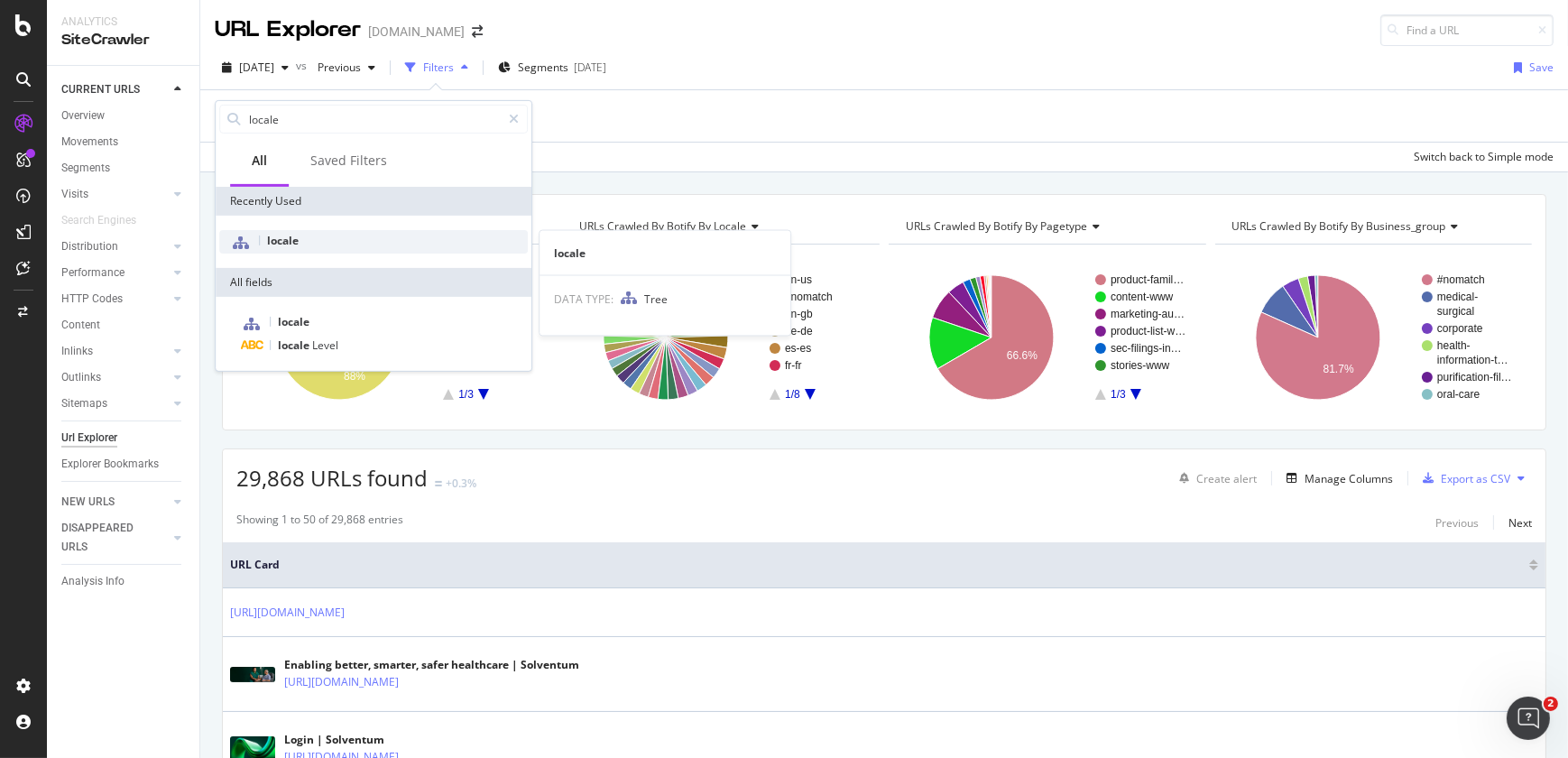
type input "locale"
click at [309, 241] on div "locale" at bounding box center [373, 242] width 308 height 24
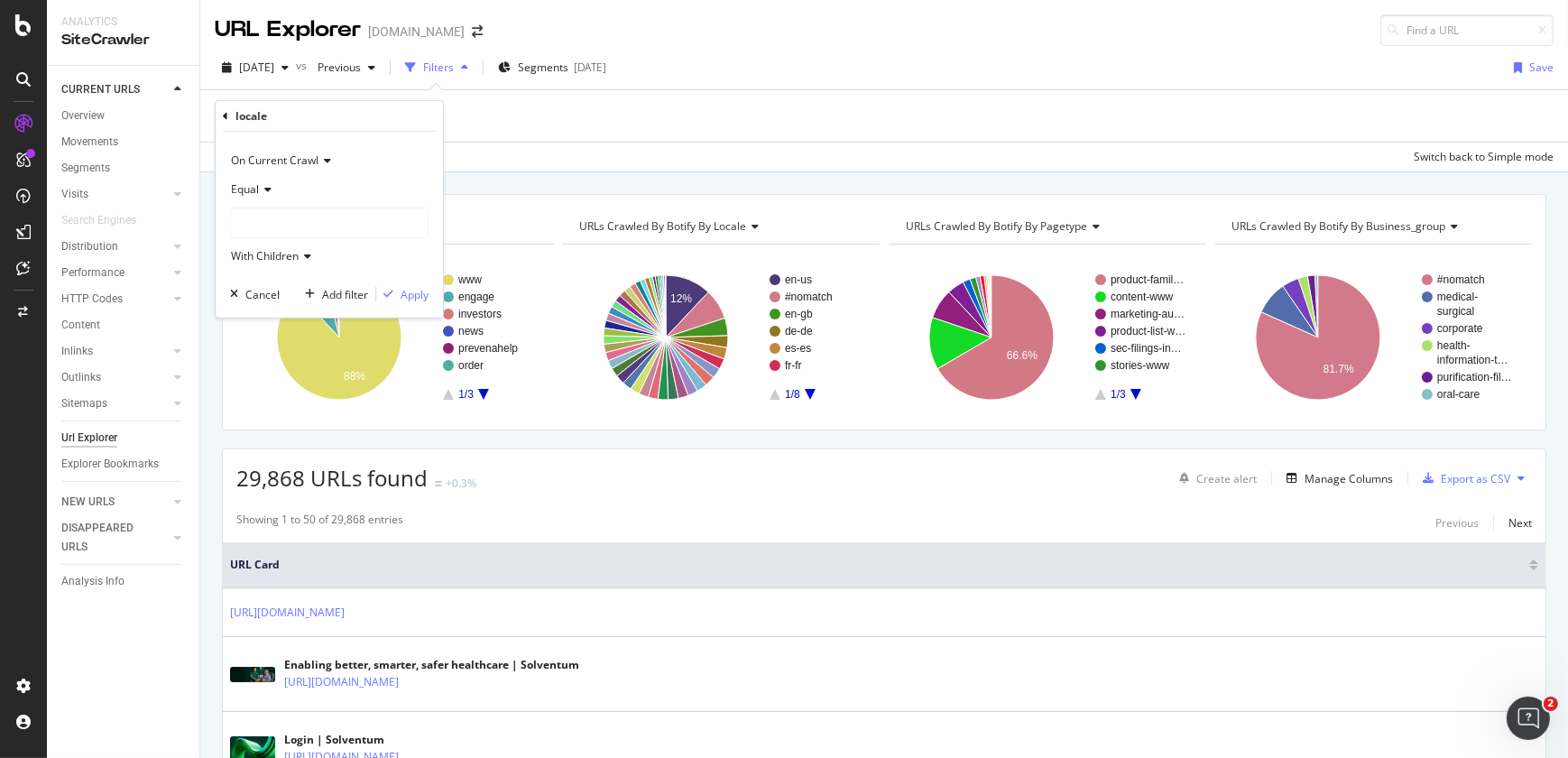
click at [309, 225] on div at bounding box center [329, 222] width 196 height 29
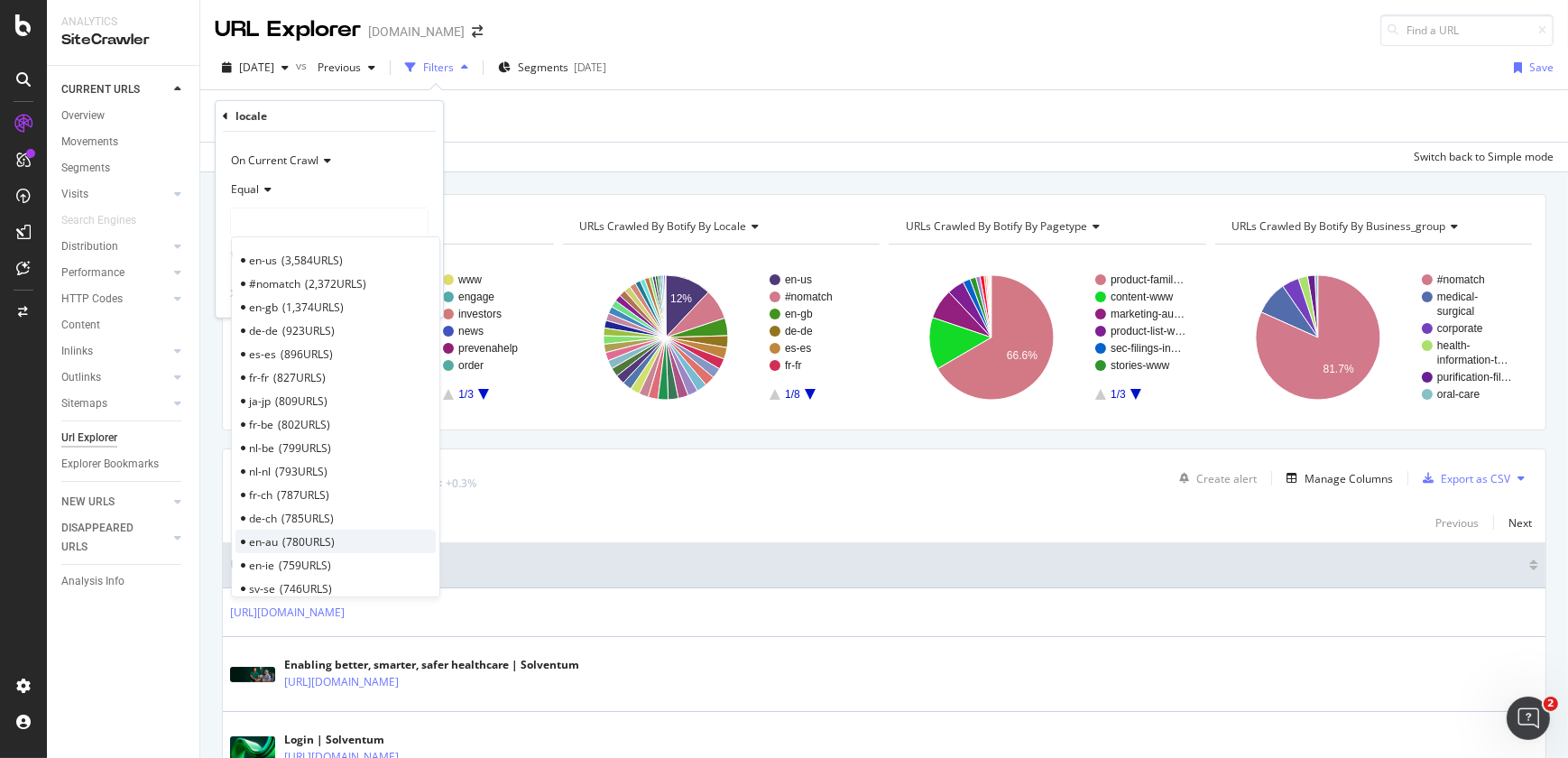
click at [316, 543] on span "780 URLS" at bounding box center [308, 541] width 52 height 15
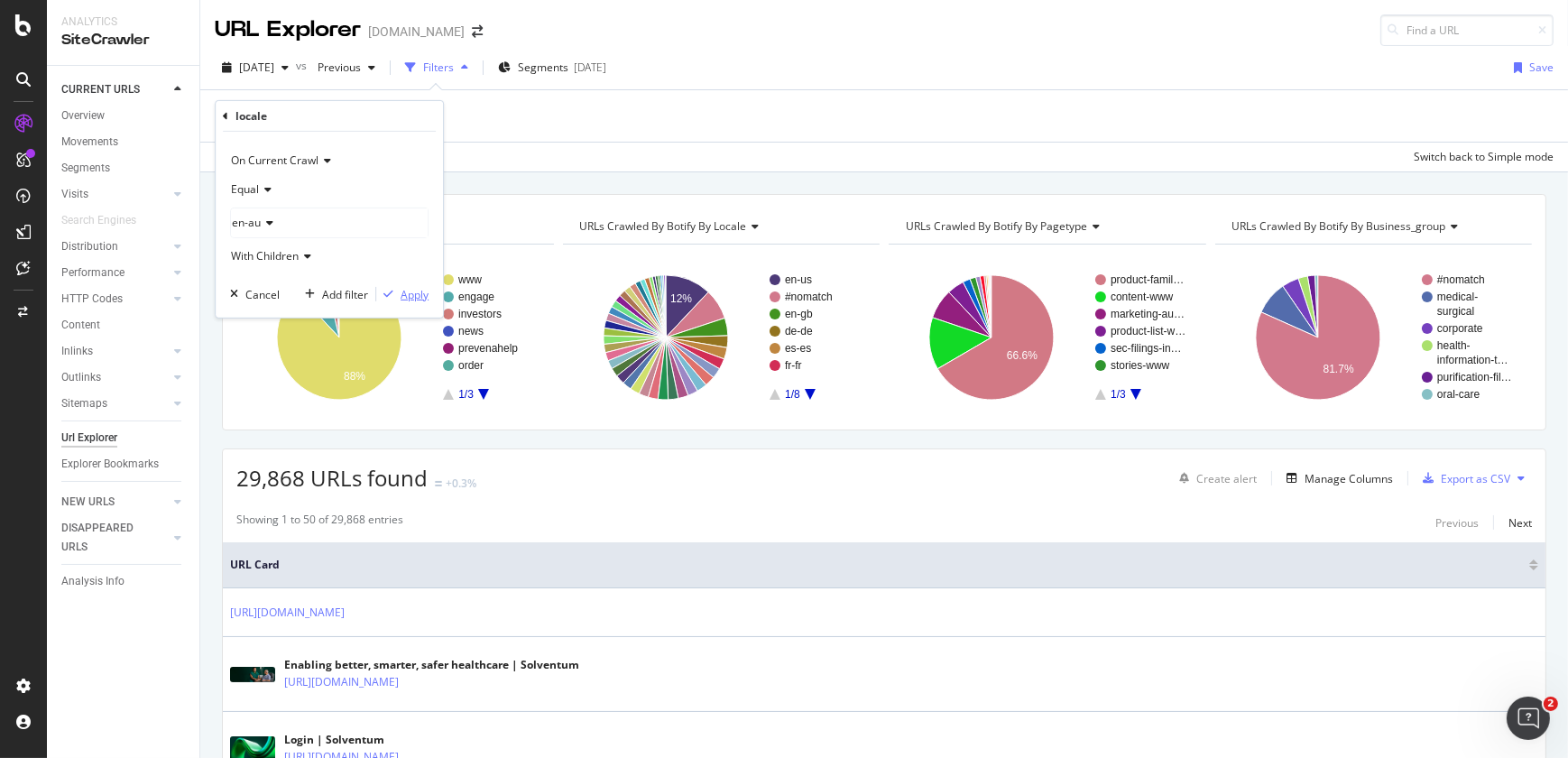
click at [420, 295] on div "Apply" at bounding box center [415, 293] width 28 height 15
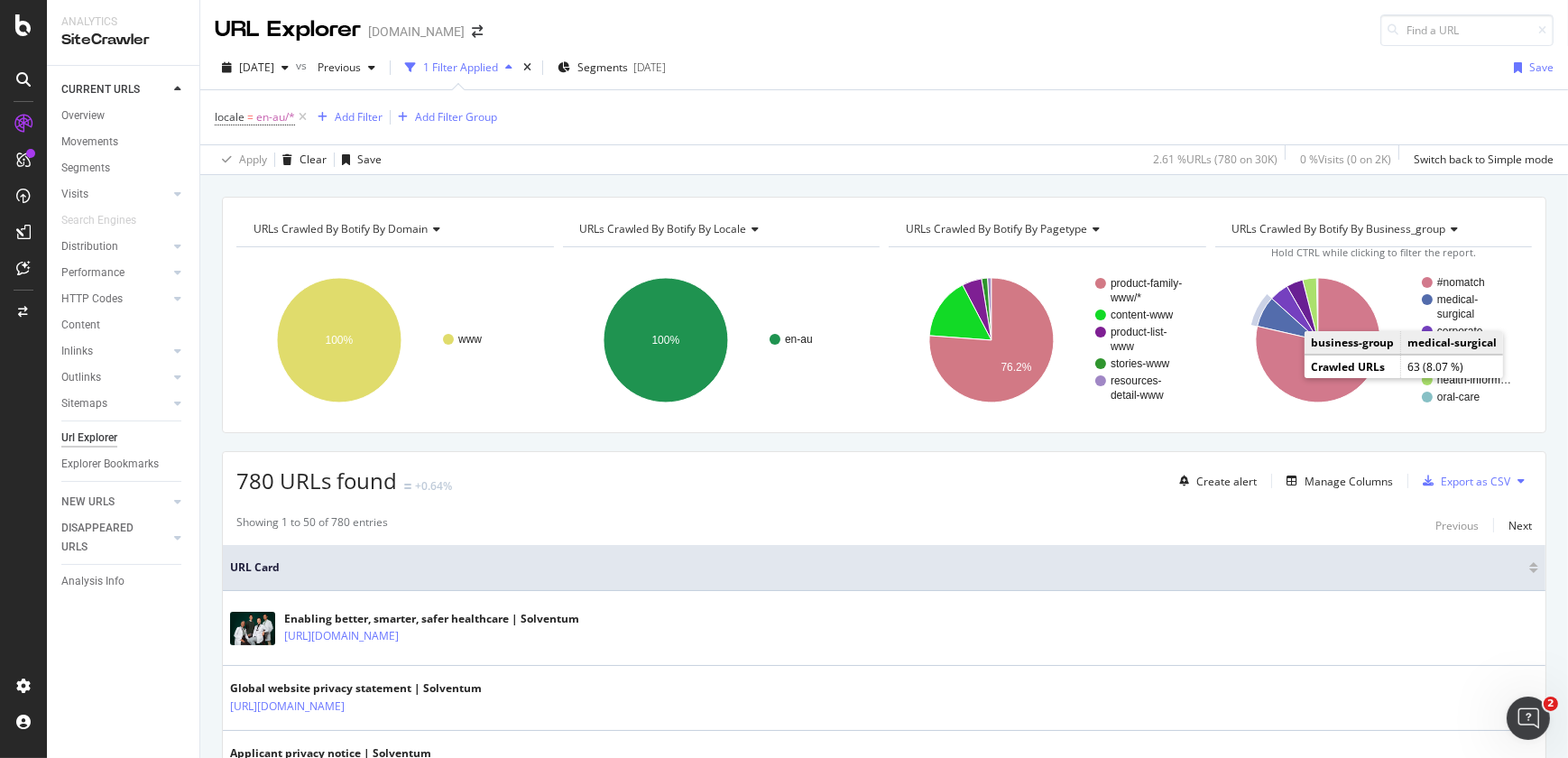
click at [1440, 297] on text "medical-" at bounding box center [1457, 299] width 41 height 13
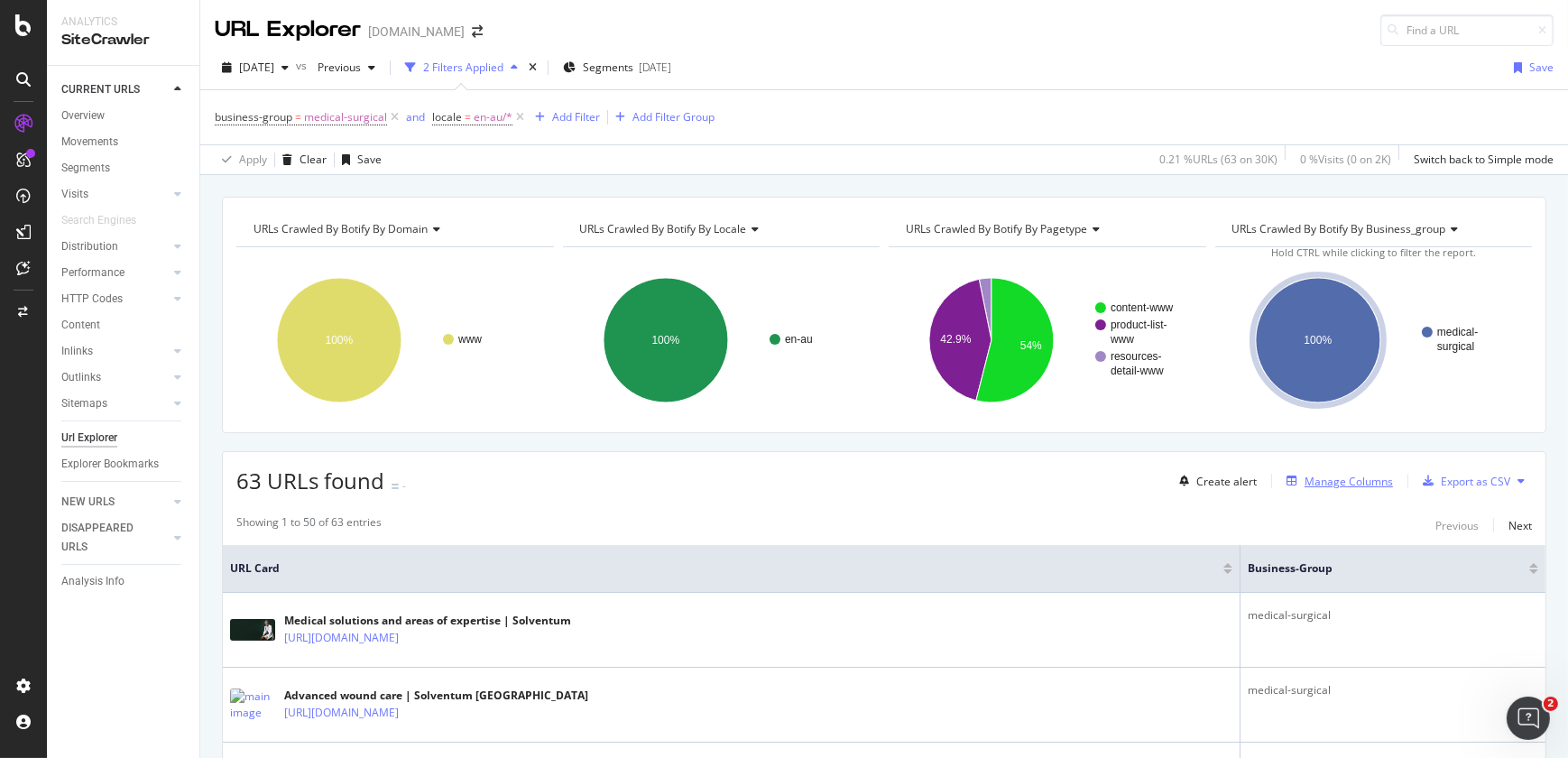
click at [1314, 487] on div "Manage Columns" at bounding box center [1349, 481] width 89 height 15
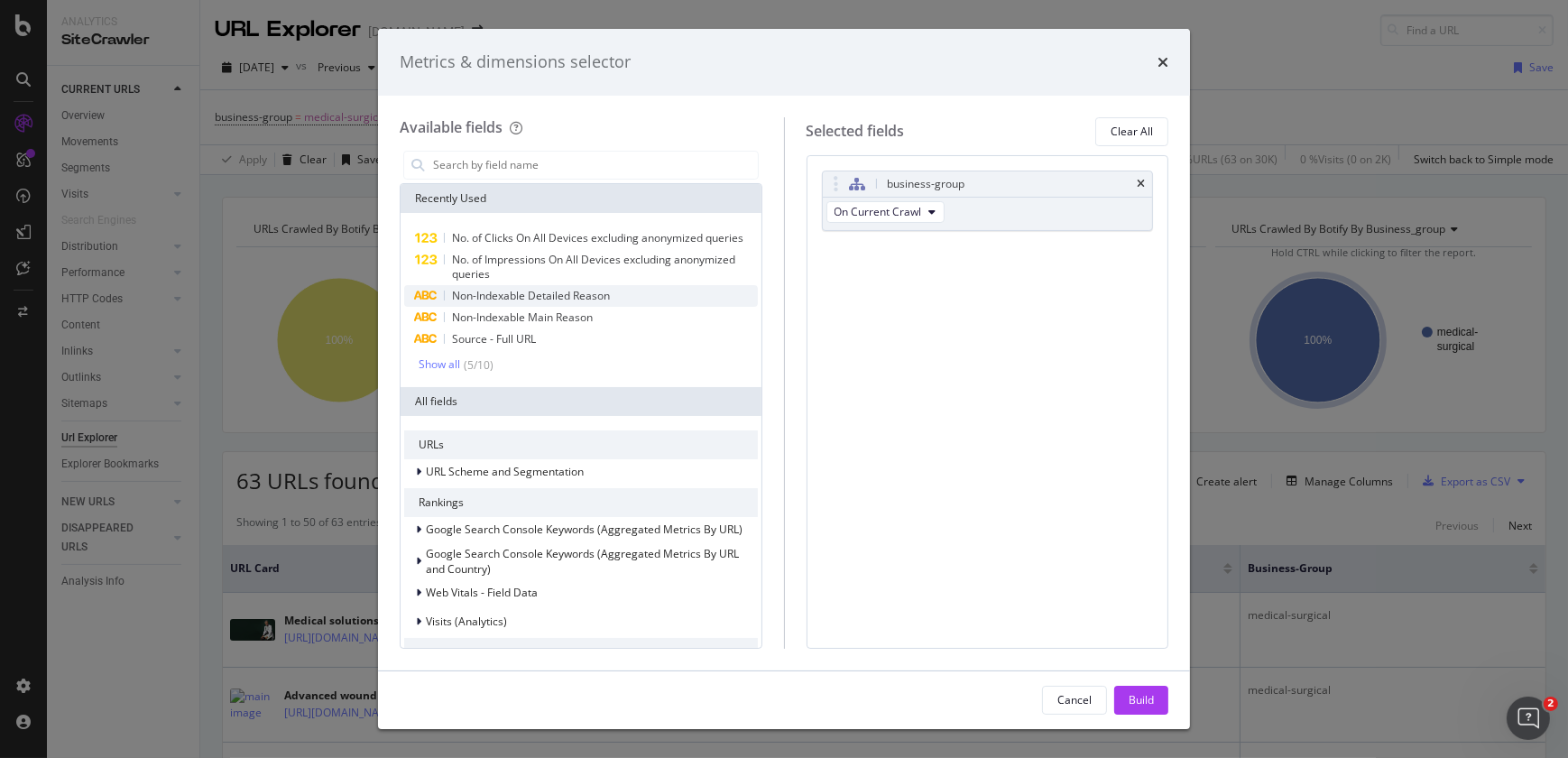
click at [607, 288] on span "Non-Indexable Detailed Reason" at bounding box center [531, 295] width 158 height 15
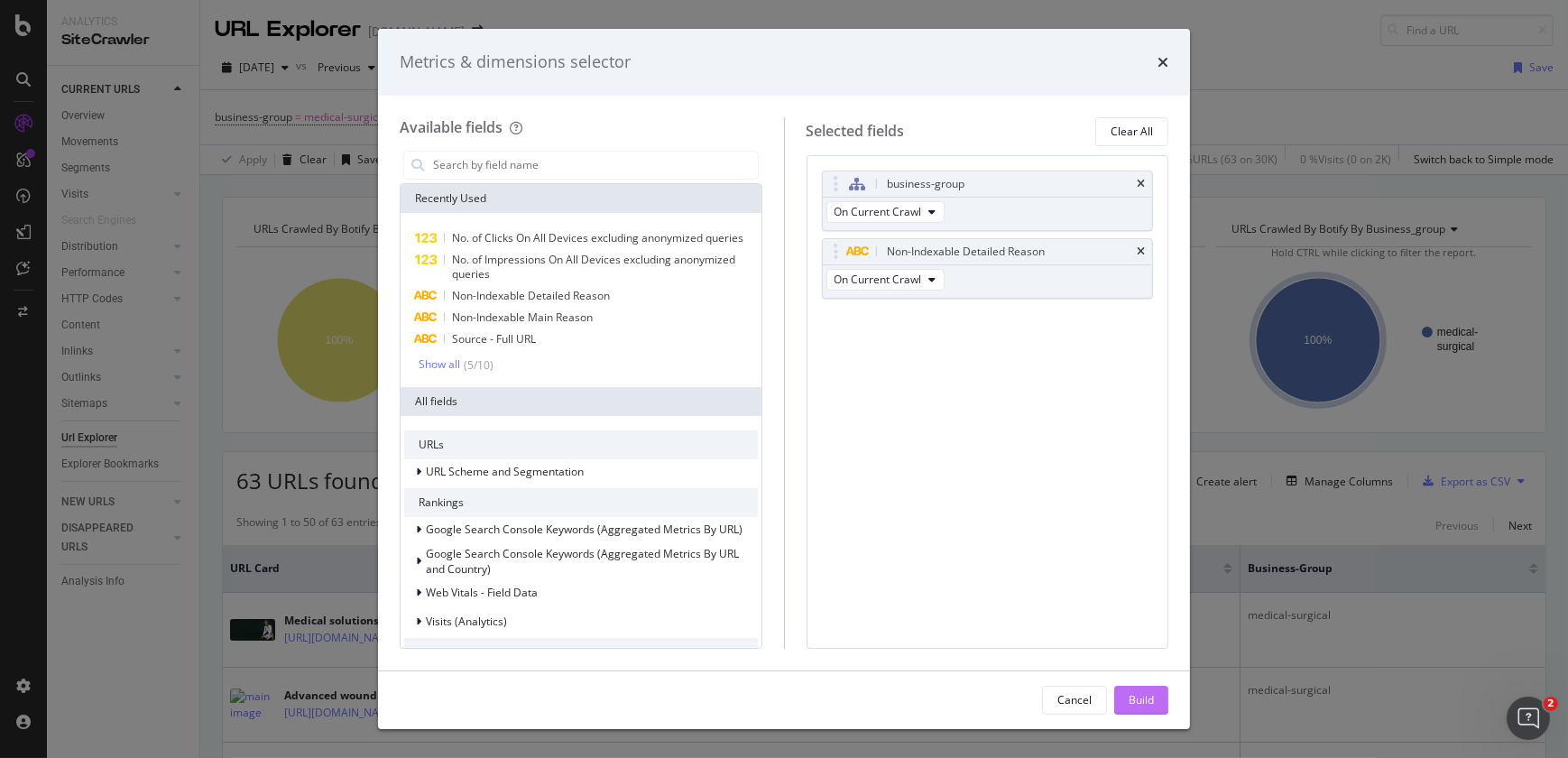
click at [1149, 709] on div "Build" at bounding box center [1140, 699] width 25 height 27
